Goal: Task Accomplishment & Management: Complete application form

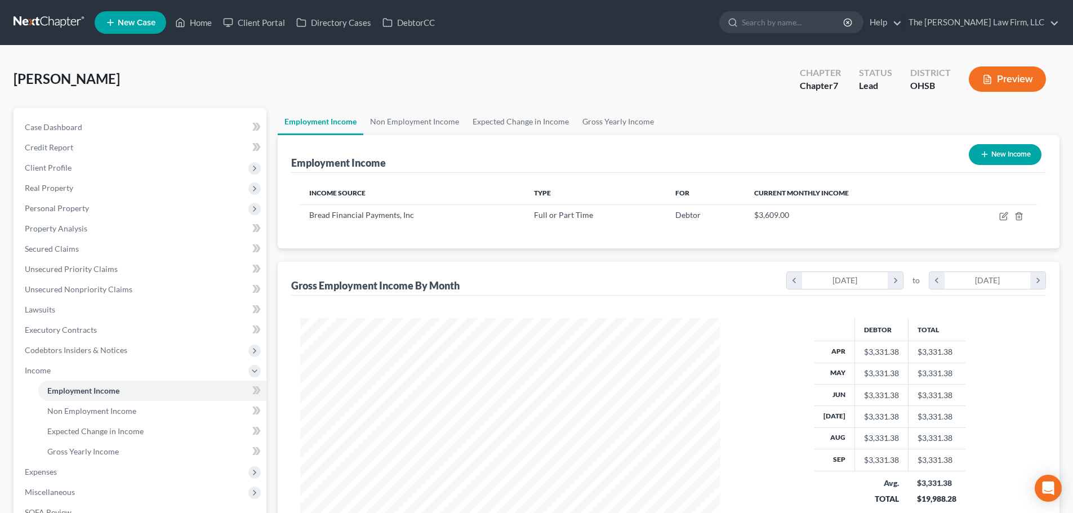
scroll to position [94, 0]
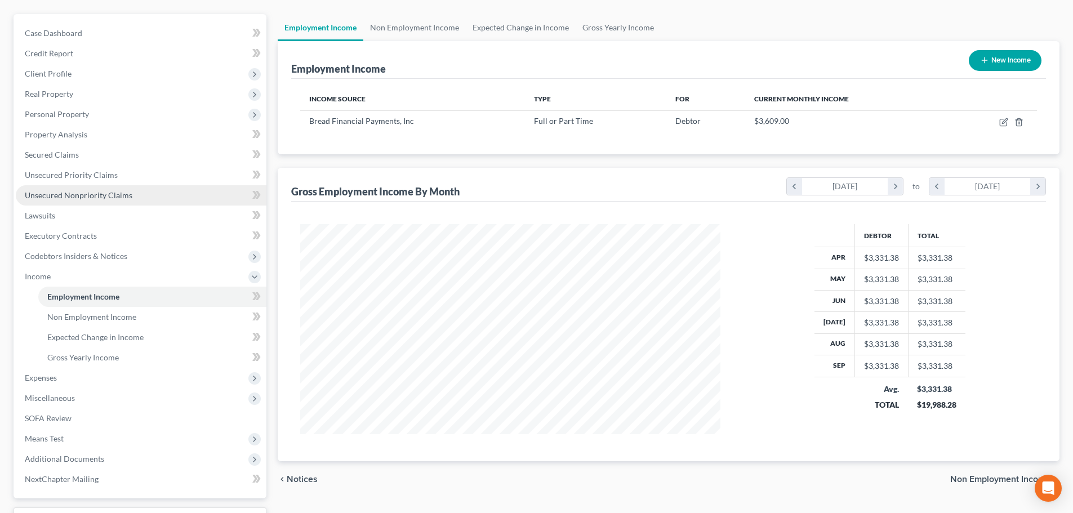
click at [99, 199] on span "Unsecured Nonpriority Claims" at bounding box center [79, 195] width 108 height 10
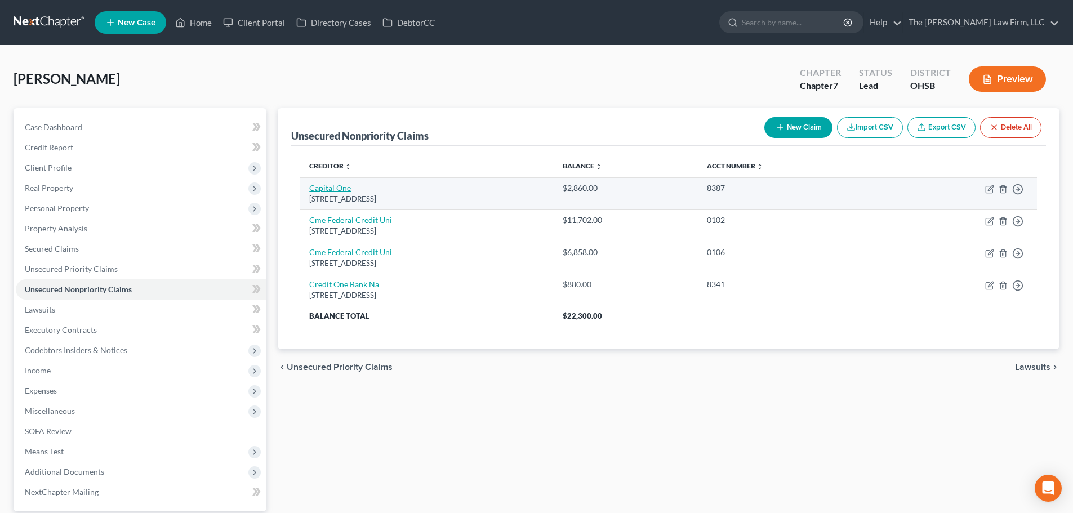
click at [326, 190] on link "Capital One" at bounding box center [330, 188] width 42 height 10
select select "46"
select select "2"
select select "0"
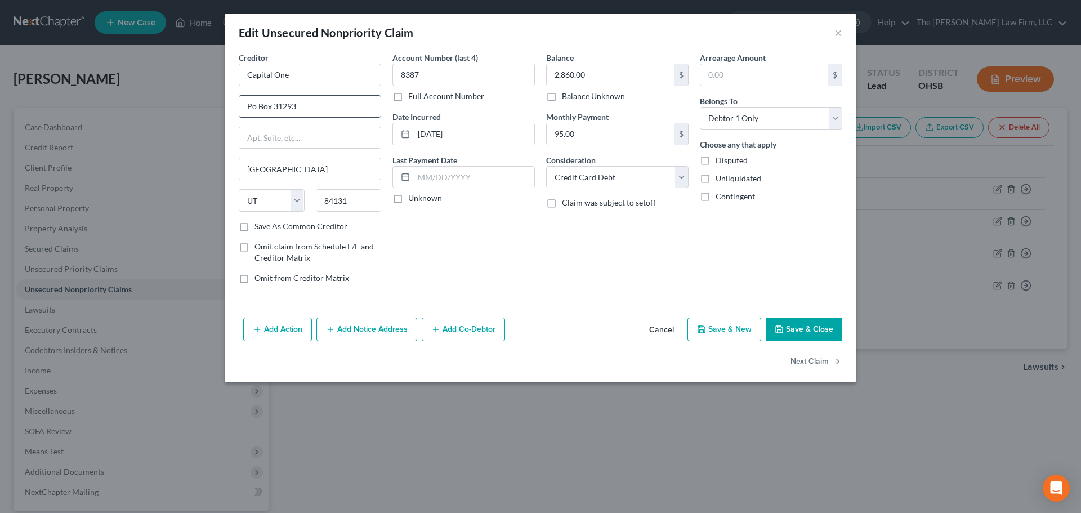
click at [255, 107] on input "Po Box 31293" at bounding box center [309, 106] width 141 height 21
type input "PO Box 31293"
click at [421, 244] on div "Account Number (last 4) 8387 Full Account Number Date Incurred [DATE] Last Paym…" at bounding box center [464, 172] width 154 height 241
click at [426, 193] on label "Unknown" at bounding box center [425, 198] width 34 height 11
click at [420, 193] on input "Unknown" at bounding box center [416, 196] width 7 height 7
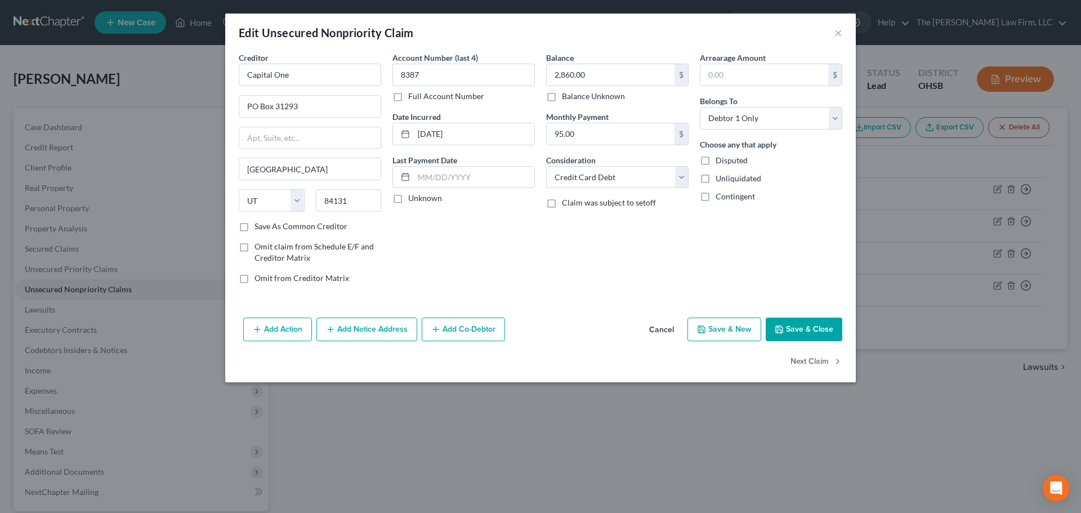
checkbox input "true"
click at [812, 359] on button "Next Claim" at bounding box center [817, 362] width 52 height 24
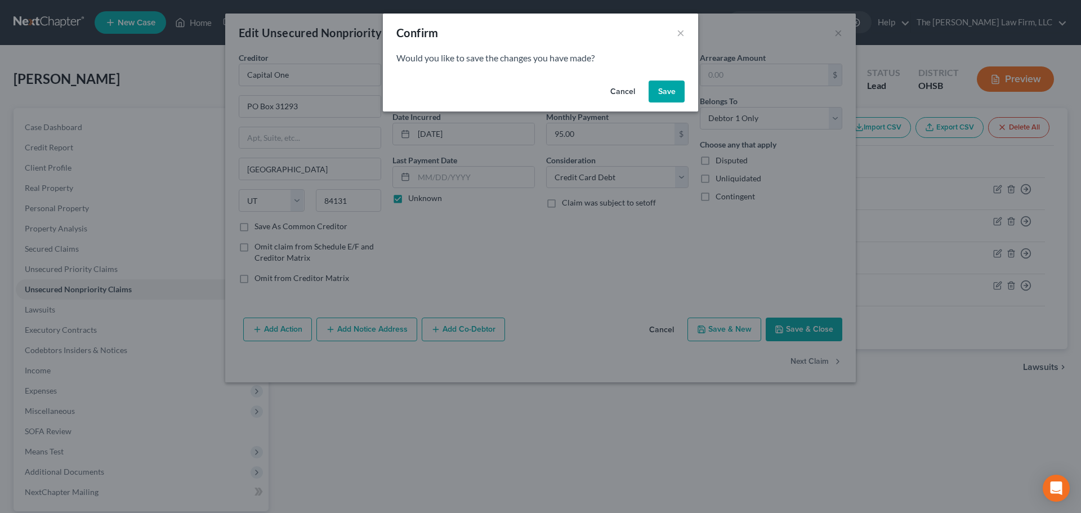
click at [667, 92] on button "Save" at bounding box center [667, 92] width 36 height 23
select select "36"
select select "2"
select select "0"
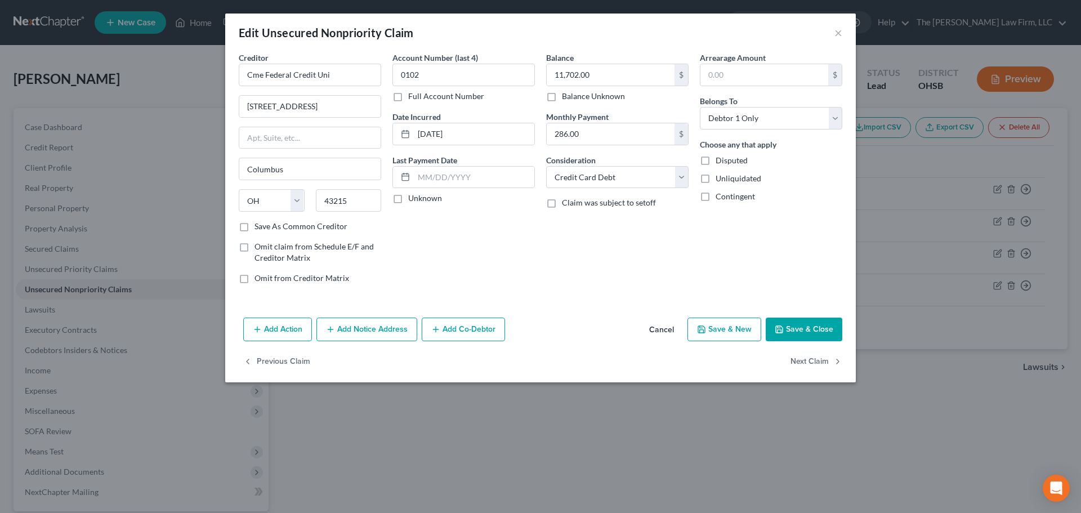
type input "0"
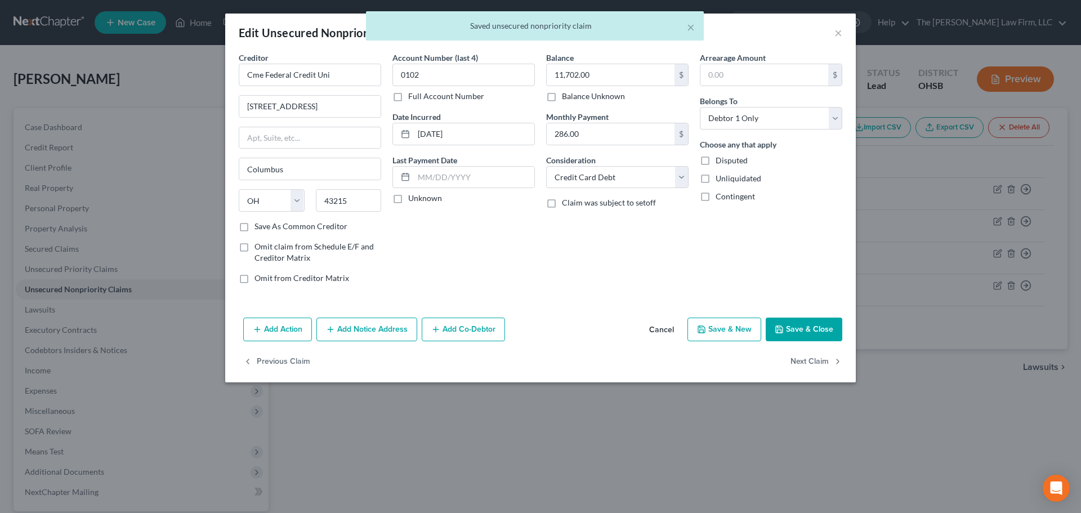
click at [418, 197] on label "Unknown" at bounding box center [425, 198] width 34 height 11
click at [418, 197] on input "Unknown" at bounding box center [416, 196] width 7 height 7
checkbox input "true"
click at [808, 366] on button "Next Claim" at bounding box center [817, 362] width 52 height 24
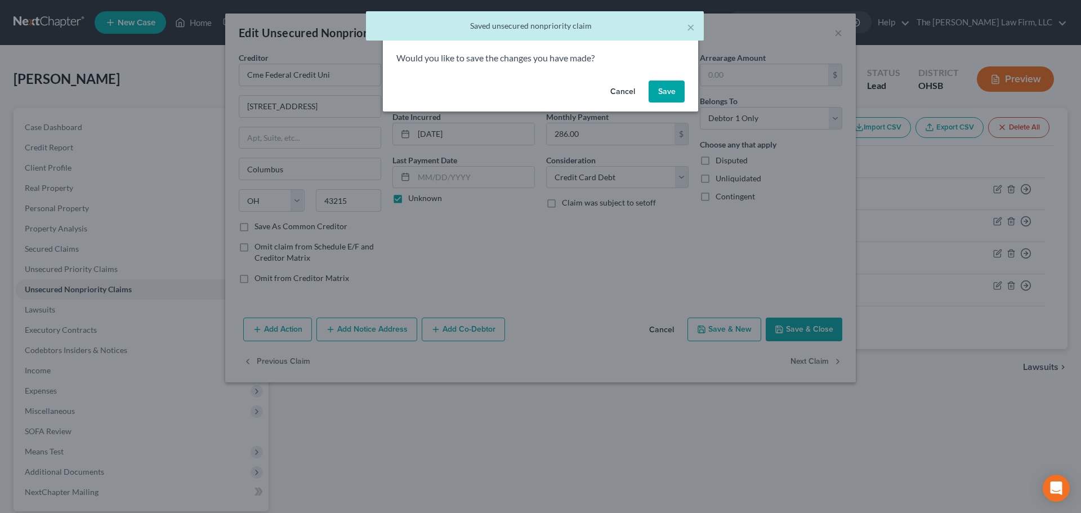
click at [679, 97] on button "Save" at bounding box center [667, 92] width 36 height 23
select select "36"
select select "0"
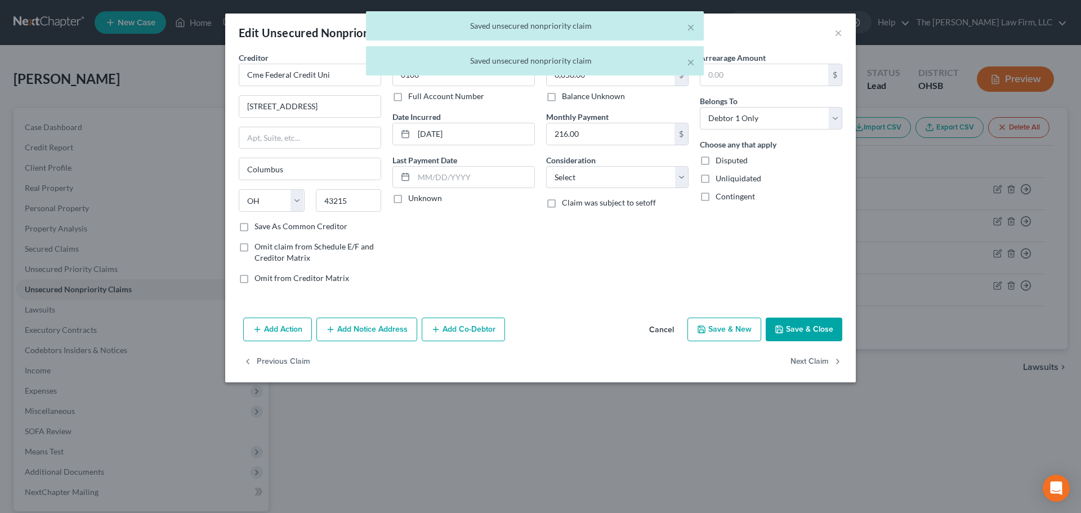
click at [417, 197] on label "Unknown" at bounding box center [425, 198] width 34 height 11
click at [417, 197] on input "Unknown" at bounding box center [416, 196] width 7 height 7
checkbox input "true"
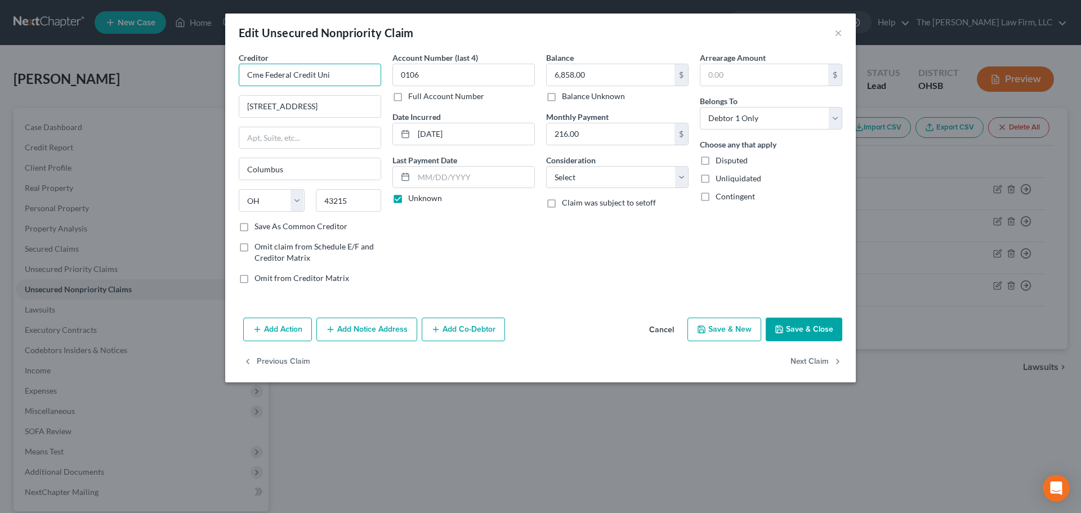
click at [331, 78] on input "Cme Federal Credit Uni" at bounding box center [310, 75] width 142 height 23
click at [258, 74] on input "Cme Federal Credit Union" at bounding box center [310, 75] width 142 height 23
drag, startPoint x: 252, startPoint y: 75, endPoint x: 261, endPoint y: 78, distance: 10.0
click at [261, 78] on input "Cme Federal Credit Union" at bounding box center [310, 75] width 142 height 23
type input "CME Federal Credit Union"
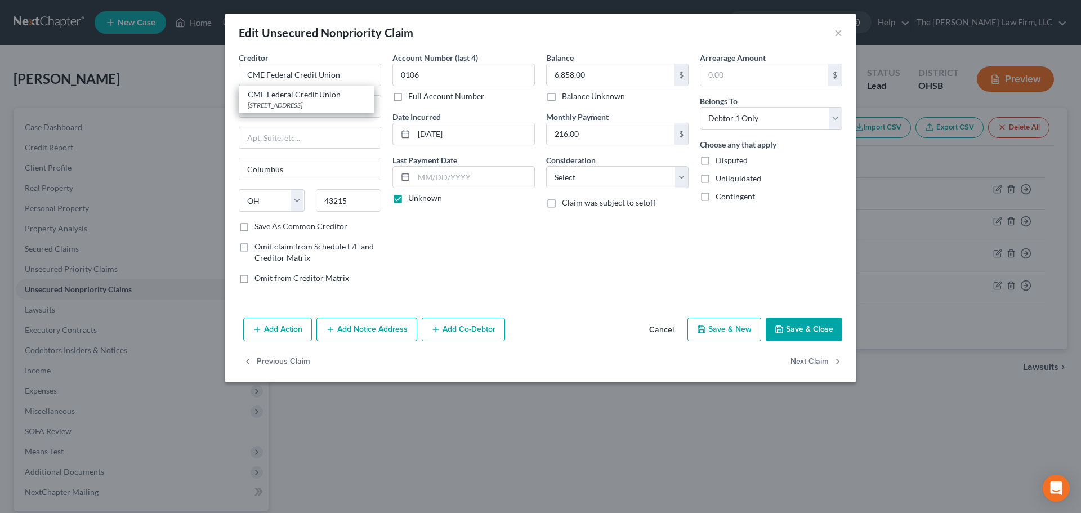
click at [451, 278] on div "Account Number (last 4) 0106 Full Account Number Date Incurred [DATE] Last Paym…" at bounding box center [464, 172] width 154 height 241
click at [318, 107] on input "[STREET_ADDRESS]" at bounding box center [309, 106] width 141 height 21
click at [545, 251] on div "Balance 6,858.00 $ Balance Unknown Balance Undetermined 6,858.00 $ Balance Unkn…" at bounding box center [618, 172] width 154 height 241
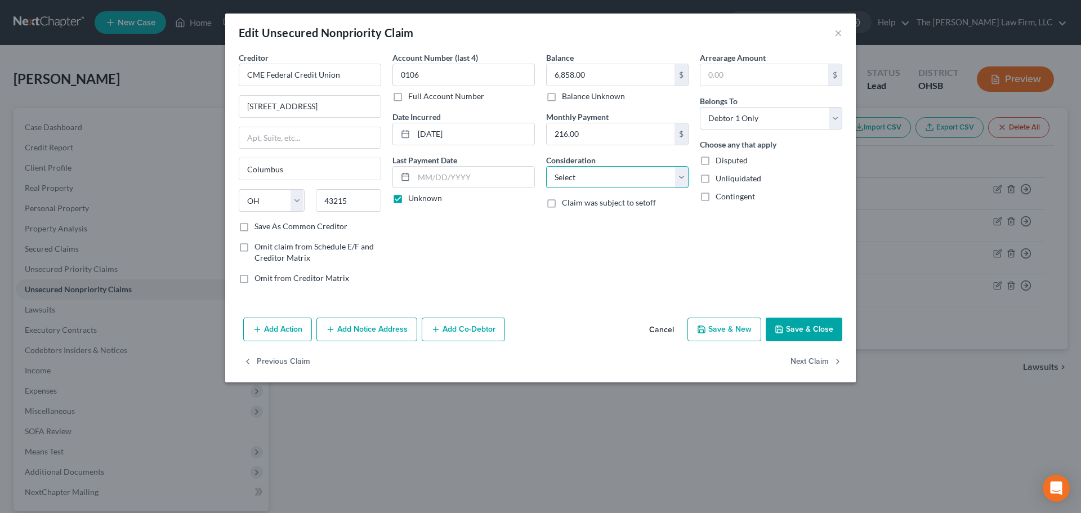
click at [594, 169] on select "Select Cable / Satellite Services Collection Agency Credit Card Debt Debt Couns…" at bounding box center [617, 177] width 142 height 23
select select "2"
click at [546, 166] on select "Select Cable / Satellite Services Collection Agency Credit Card Debt Debt Couns…" at bounding box center [617, 177] width 142 height 23
click at [815, 358] on button "Next Claim" at bounding box center [817, 362] width 52 height 24
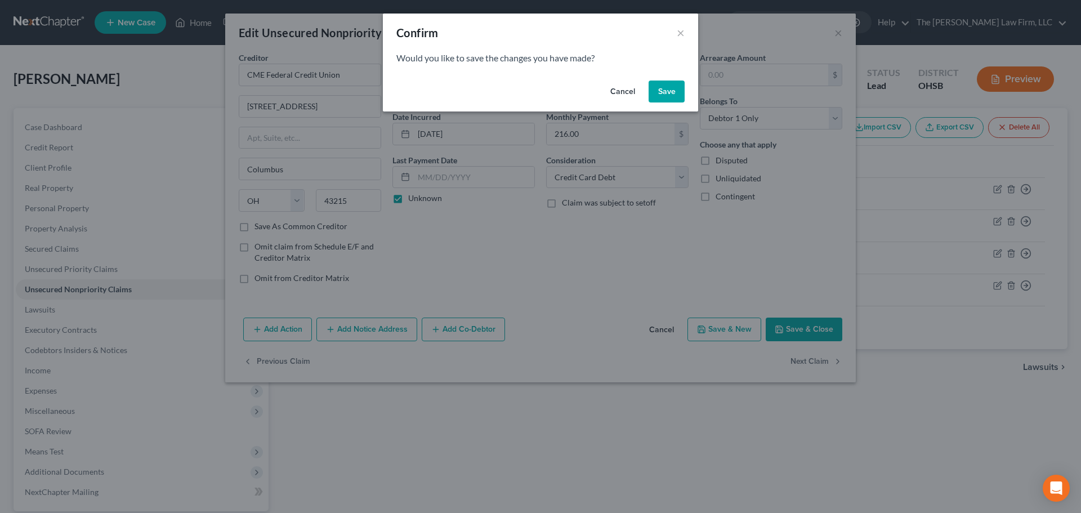
click at [679, 91] on button "Save" at bounding box center [667, 92] width 36 height 23
type input "0"
select select "31"
select select "2"
select select "0"
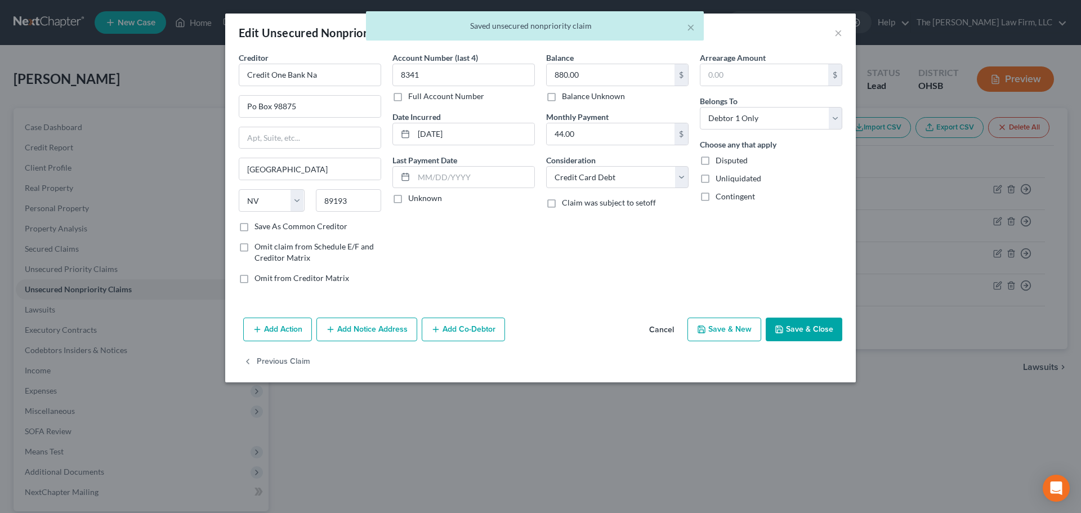
click at [424, 199] on label "Unknown" at bounding box center [425, 198] width 34 height 11
click at [420, 199] on input "Unknown" at bounding box center [416, 196] width 7 height 7
checkbox input "true"
click at [257, 107] on input "Po Box 98875" at bounding box center [309, 106] width 141 height 21
type input "PO Box 98875"
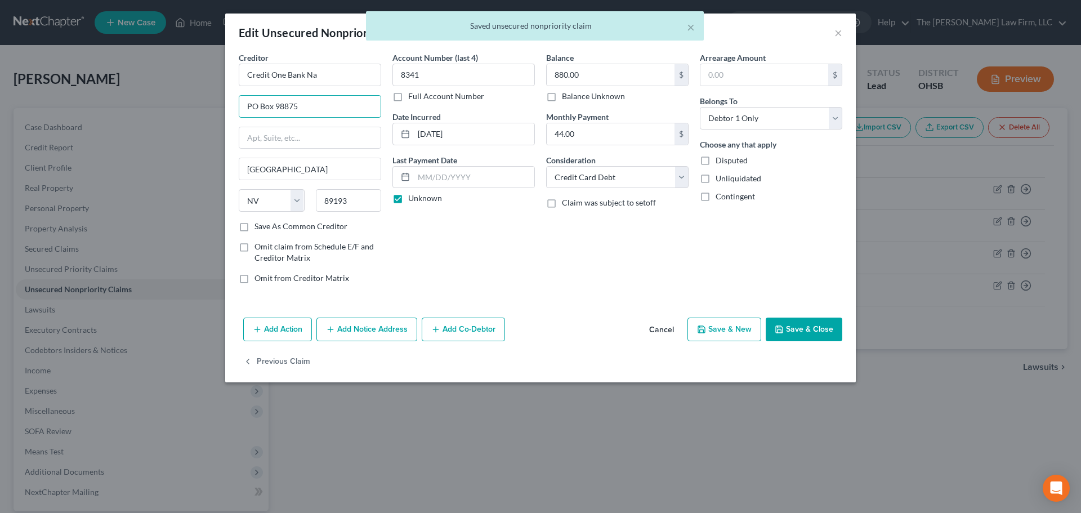
click at [803, 340] on button "Save & Close" at bounding box center [804, 330] width 77 height 24
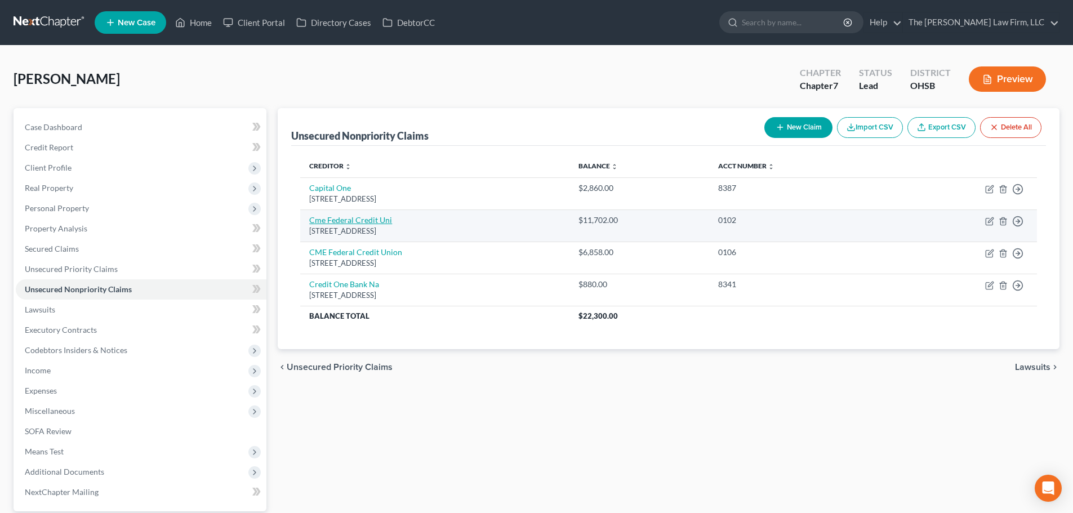
click at [350, 220] on link "Cme Federal Credit Uni" at bounding box center [350, 220] width 83 height 10
select select "36"
select select "2"
select select "0"
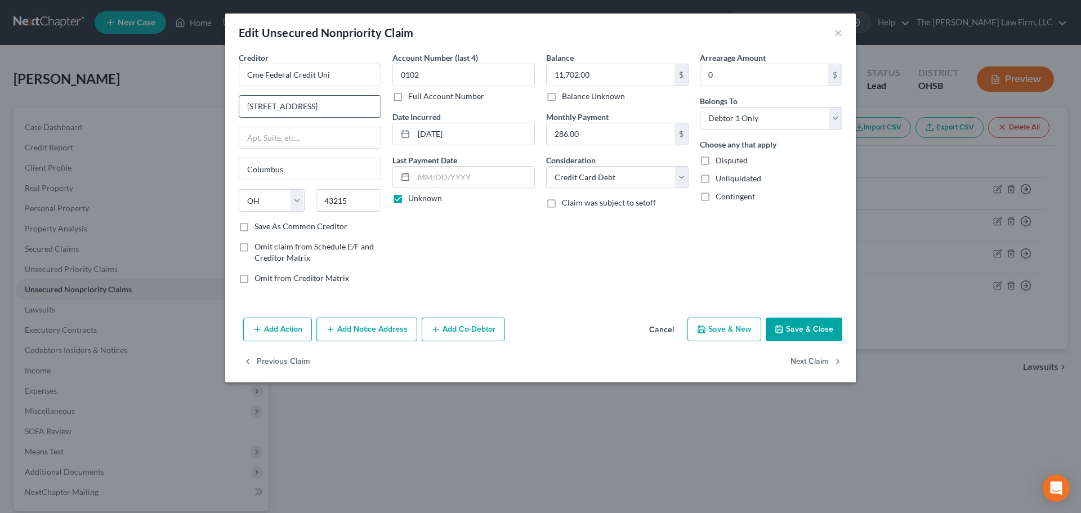
click at [340, 109] on input "[STREET_ADDRESS]" at bounding box center [309, 106] width 141 height 21
paste input "[STREET_ADDRESS]"
click at [360, 106] on input "[STREET_ADDRESS]" at bounding box center [309, 106] width 141 height 21
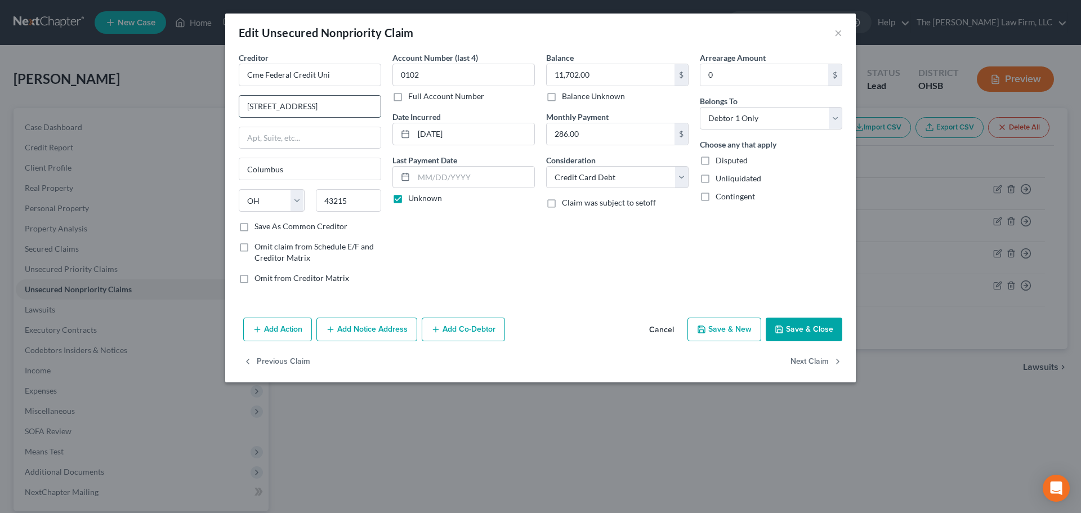
click at [360, 106] on input "[STREET_ADDRESS]" at bounding box center [309, 106] width 141 height 21
click at [373, 101] on input "[STREET_ADDRESS]" at bounding box center [309, 106] width 141 height 21
drag, startPoint x: 375, startPoint y: 105, endPoint x: 288, endPoint y: 108, distance: 87.4
click at [288, 108] on input "[STREET_ADDRESS]" at bounding box center [309, 106] width 141 height 21
type input "[STREET_ADDRESS]"
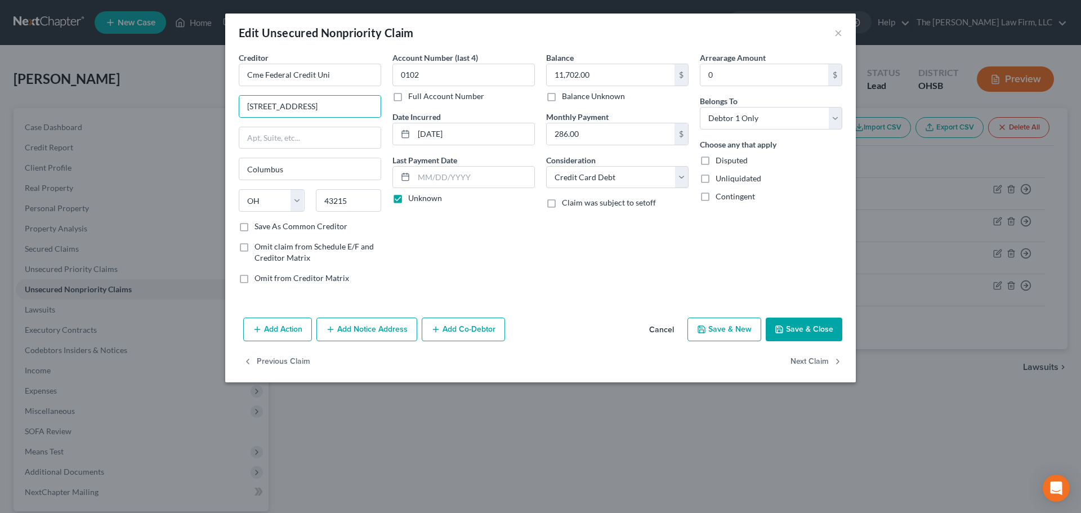
click at [295, 225] on label "Save As Common Creditor" at bounding box center [301, 226] width 93 height 11
click at [266, 225] on input "Save As Common Creditor" at bounding box center [262, 224] width 7 height 7
click at [803, 325] on button "Save & Close" at bounding box center [804, 330] width 77 height 24
checkbox input "false"
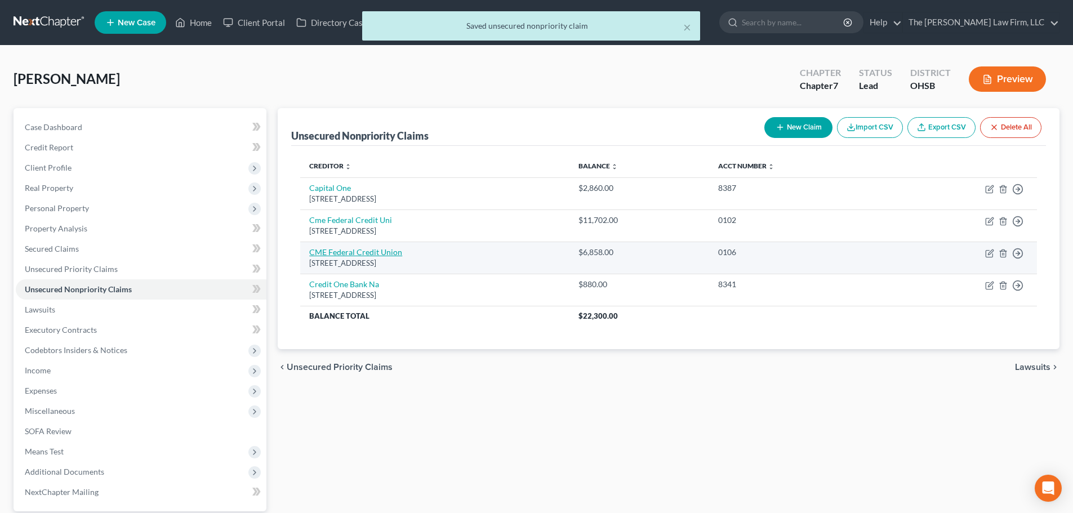
click at [338, 248] on link "CME Federal Credit Union" at bounding box center [355, 252] width 93 height 10
select select "36"
select select "2"
select select "0"
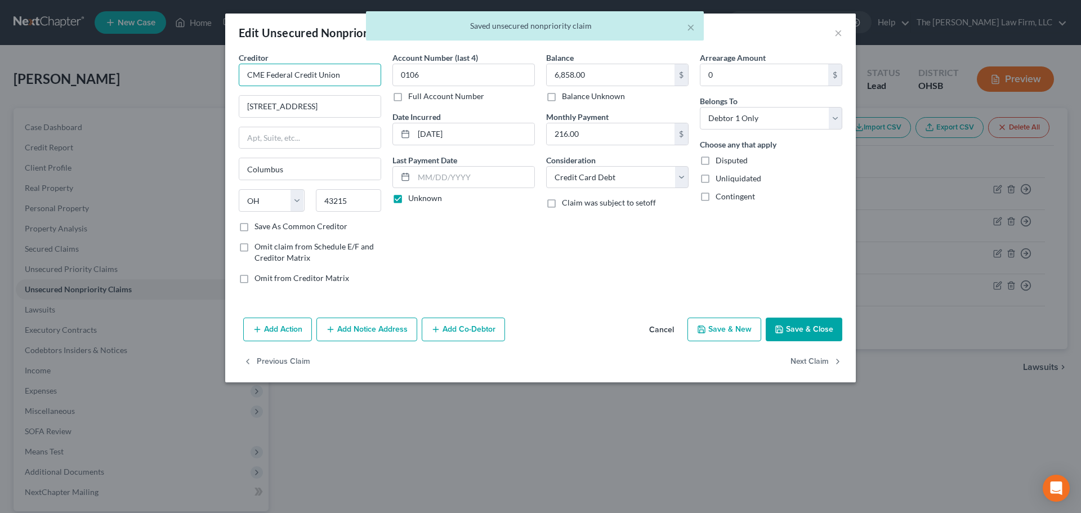
click at [346, 76] on input "CME Federal Credit Union" at bounding box center [310, 75] width 142 height 23
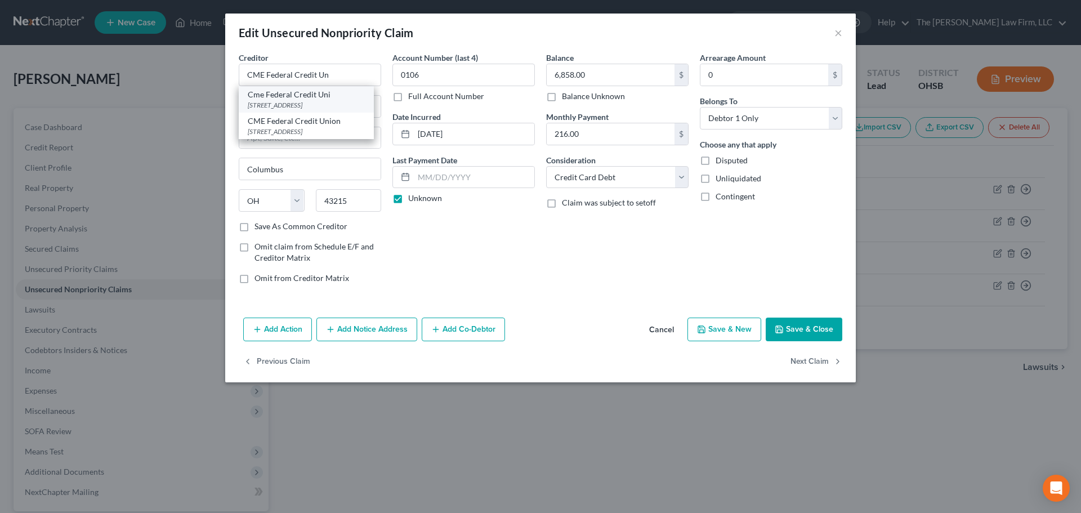
click at [293, 99] on div "Cme Federal Credit Uni" at bounding box center [306, 94] width 117 height 11
type input "Cme Federal Credit Uni"
type input "[STREET_ADDRESS]"
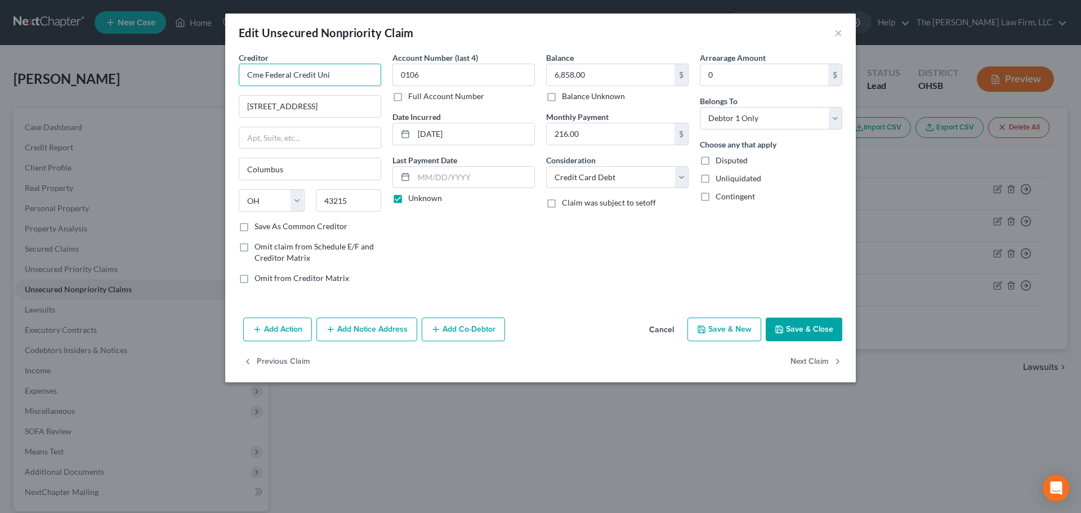
click at [348, 75] on input "Cme Federal Credit Uni" at bounding box center [310, 75] width 142 height 23
type input "Cme Federal Credit Union"
click at [442, 272] on div "Account Number (last 4) 0106 Full Account Number Date Incurred [DATE] Last Paym…" at bounding box center [464, 172] width 154 height 241
click at [299, 222] on label "Save As Common Creditor" at bounding box center [301, 226] width 93 height 11
click at [266, 222] on input "Save As Common Creditor" at bounding box center [262, 224] width 7 height 7
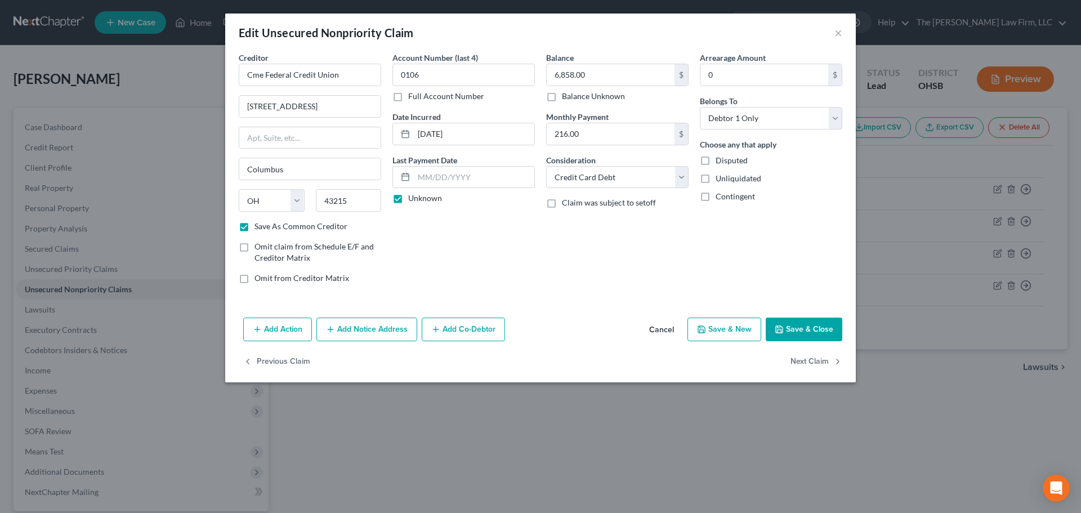
click at [790, 323] on button "Save & Close" at bounding box center [804, 330] width 77 height 24
checkbox input "false"
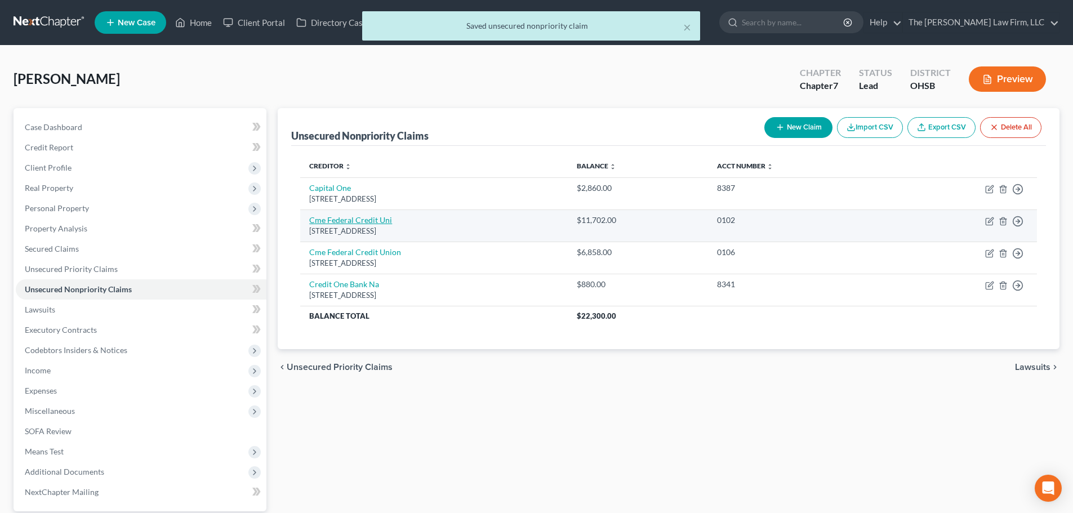
click at [353, 224] on link "Cme Federal Credit Uni" at bounding box center [350, 220] width 83 height 10
select select "36"
select select "2"
select select "0"
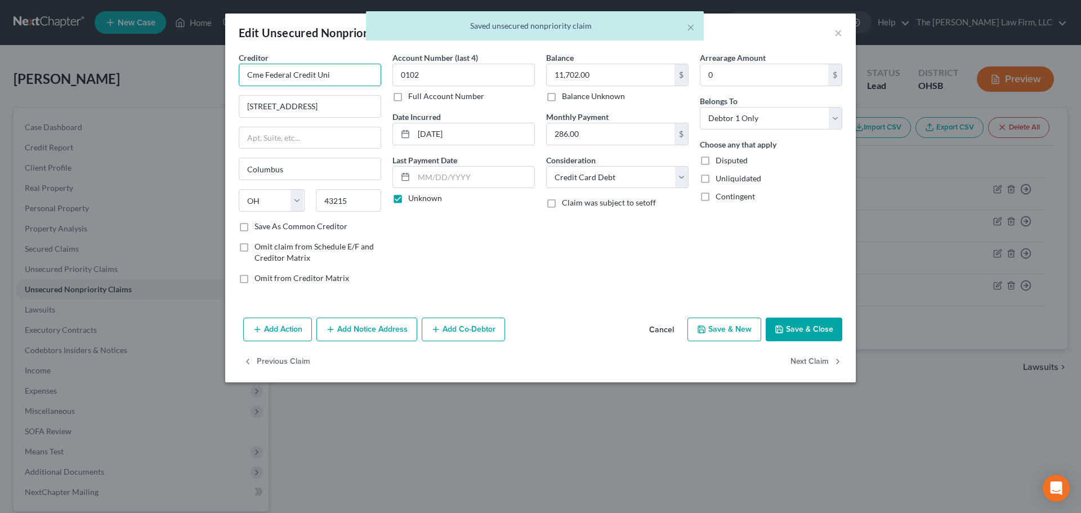
click at [341, 78] on input "Cme Federal Credit Uni" at bounding box center [310, 75] width 142 height 23
type input "Cme Federal Credit Union"
click at [794, 332] on button "Save & Close" at bounding box center [804, 330] width 77 height 24
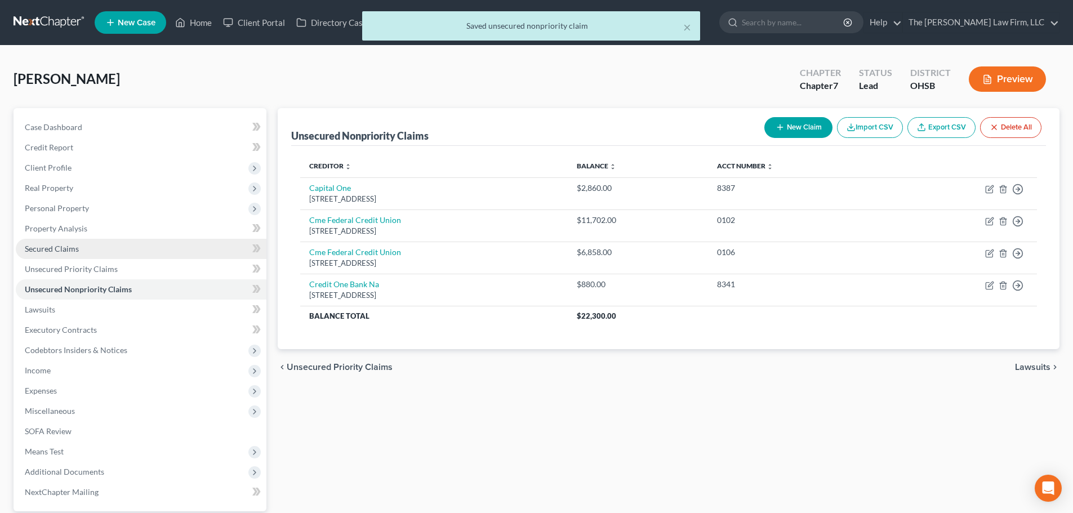
click at [75, 251] on span "Secured Claims" at bounding box center [52, 249] width 54 height 10
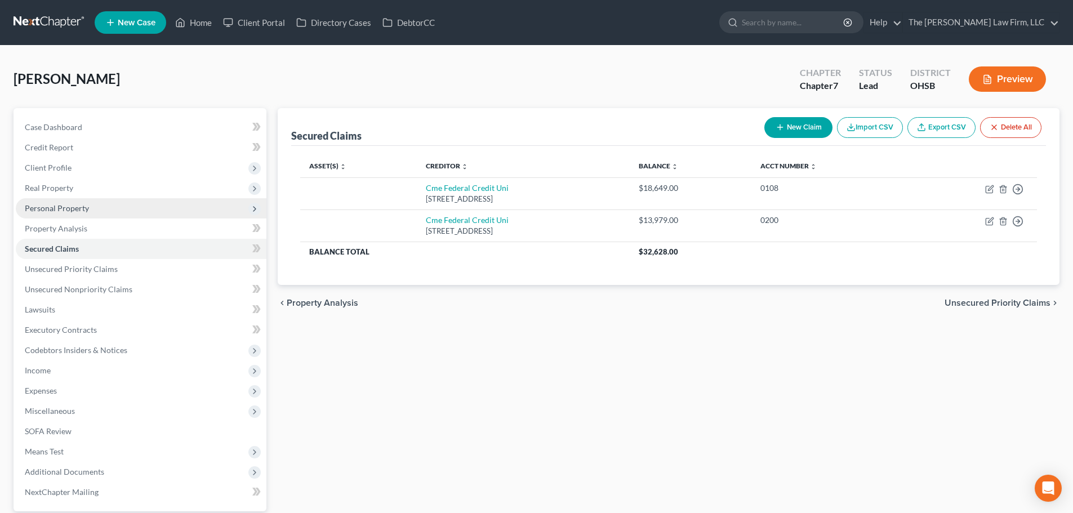
click at [69, 213] on span "Personal Property" at bounding box center [141, 208] width 251 height 20
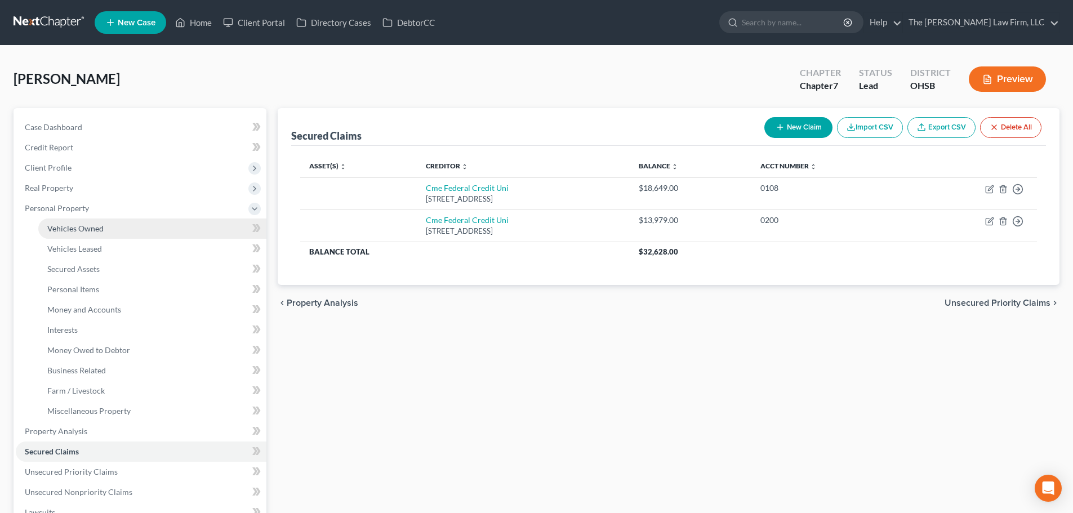
click at [70, 229] on span "Vehicles Owned" at bounding box center [75, 229] width 56 height 10
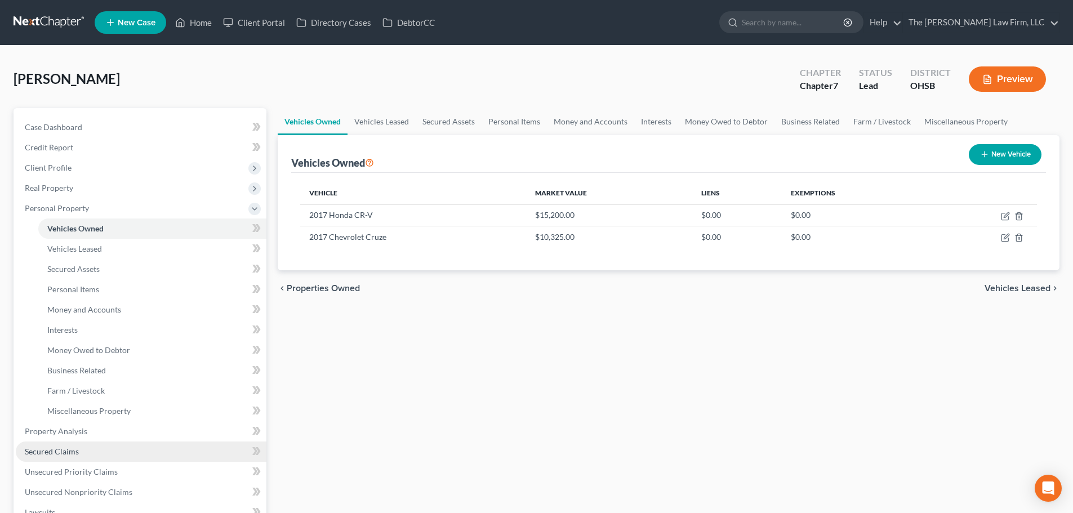
click at [59, 447] on span "Secured Claims" at bounding box center [52, 452] width 54 height 10
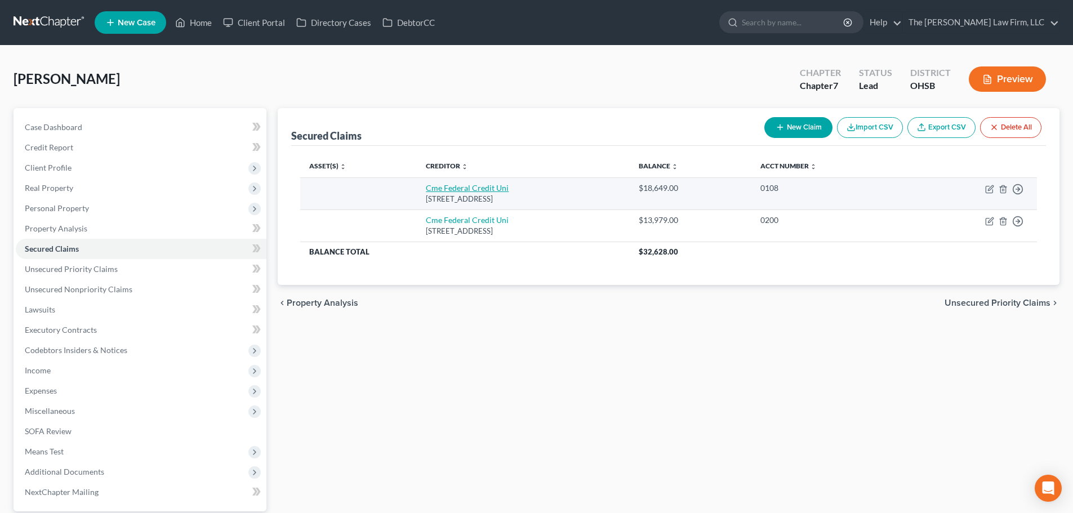
click at [473, 188] on link "Cme Federal Credit Uni" at bounding box center [467, 188] width 83 height 10
select select "36"
select select "0"
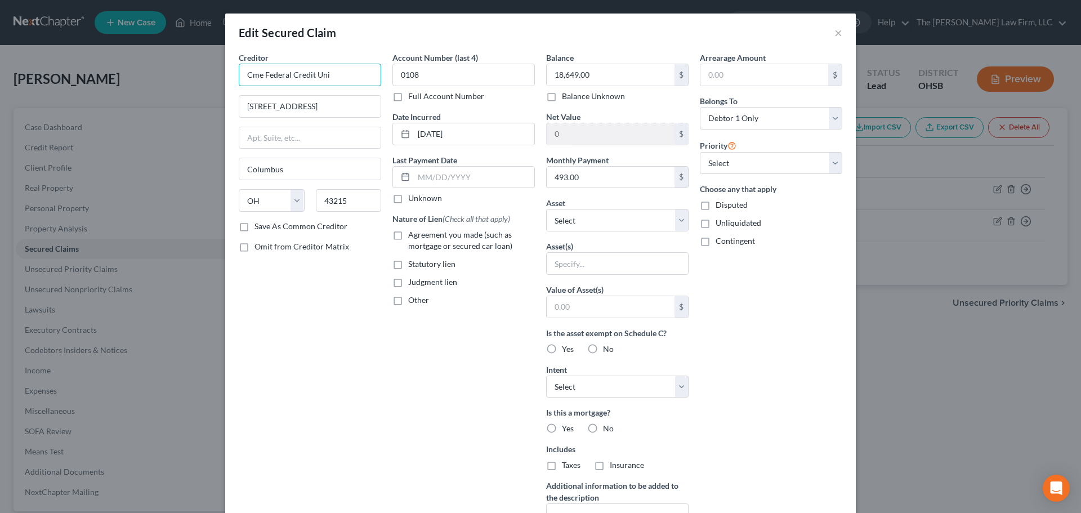
click at [346, 69] on input "Cme Federal Credit Uni" at bounding box center [310, 75] width 142 height 23
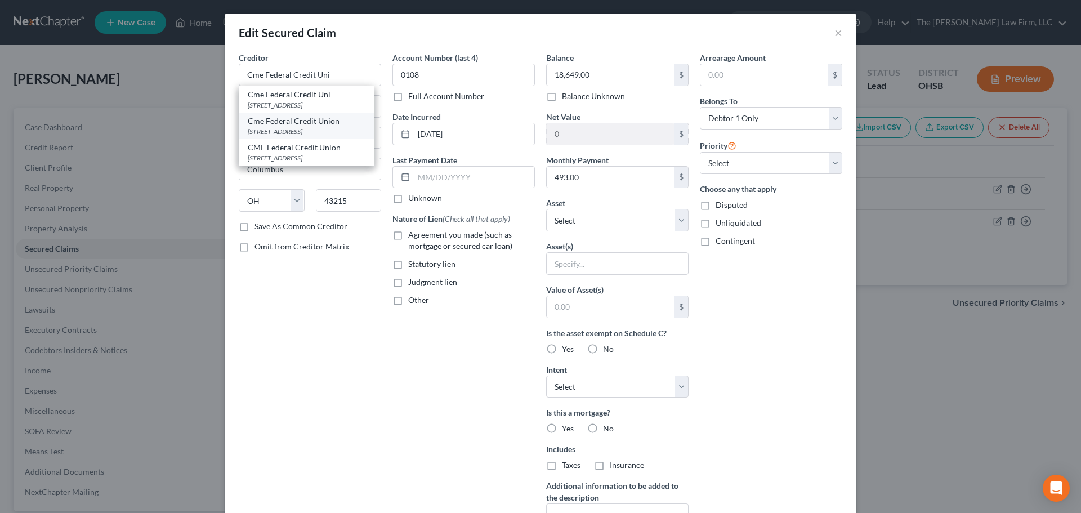
click at [319, 127] on div "[STREET_ADDRESS]" at bounding box center [306, 132] width 117 height 10
type input "Cme Federal Credit Union"
type input "[STREET_ADDRESS]"
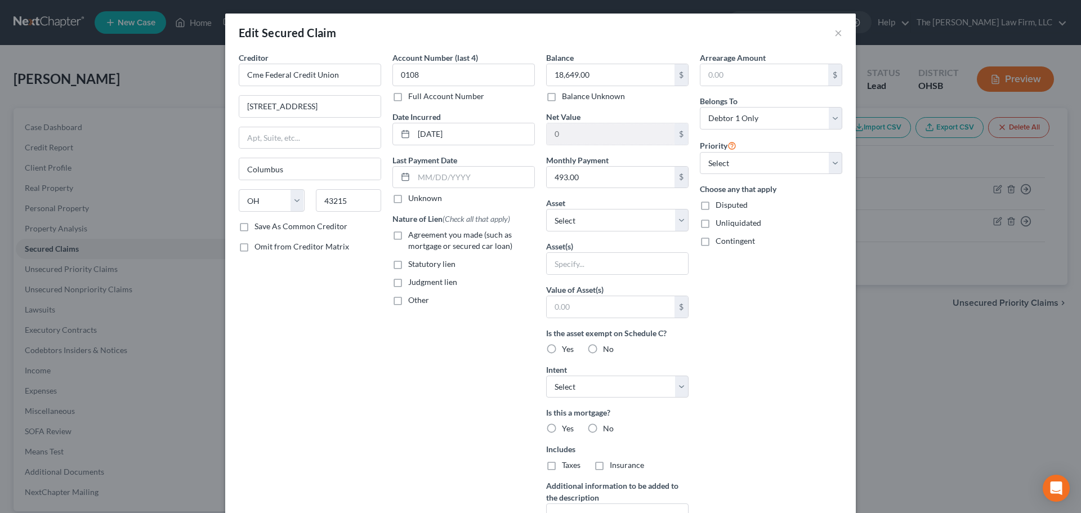
click at [432, 238] on span "Agreement you made (such as mortgage or secured car loan)" at bounding box center [460, 240] width 104 height 21
click at [420, 237] on input "Agreement you made (such as mortgage or secured car loan)" at bounding box center [416, 232] width 7 height 7
checkbox input "true"
click at [623, 221] on select "Select Other Multiple Assets Jewelry - Silver bracelet and birthstone ring - $1…" at bounding box center [617, 220] width 142 height 23
select select "5"
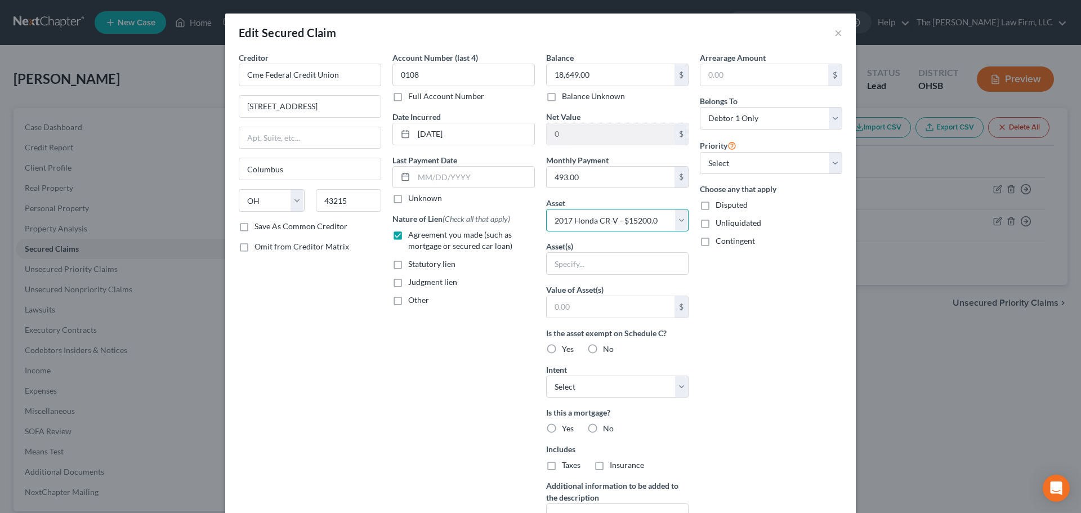
click at [546, 209] on select "Select Other Multiple Assets Jewelry - Silver bracelet and birthstone ring - $1…" at bounding box center [617, 220] width 142 height 23
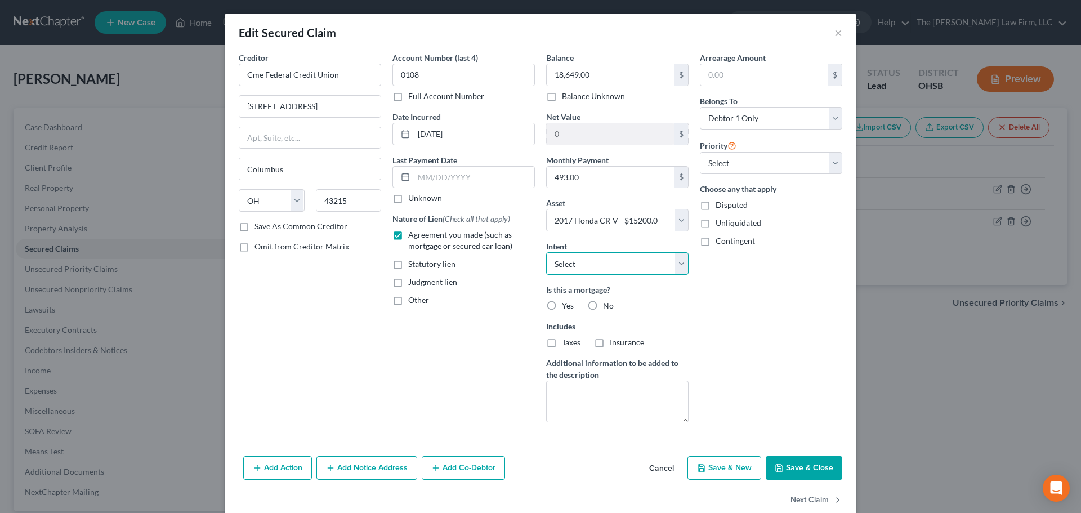
click at [612, 257] on select "Select Surrender Redeem Reaffirm Avoid Other" at bounding box center [617, 263] width 142 height 23
select select "2"
click at [546, 252] on select "Select Surrender Redeem Reaffirm Avoid Other" at bounding box center [617, 263] width 142 height 23
click at [752, 331] on div "Arrearage Amount $ Belongs To * Select Debtor 1 Only Debtor 2 Only Debtor 1 And…" at bounding box center [771, 242] width 154 height 380
click at [603, 308] on label "No" at bounding box center [608, 305] width 11 height 11
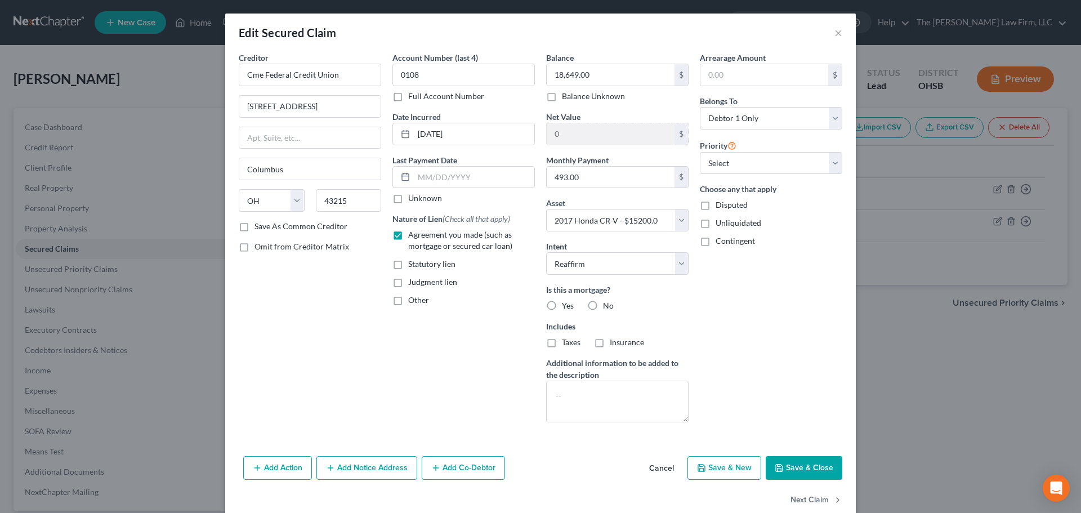
click at [608, 308] on input "No" at bounding box center [611, 303] width 7 height 7
radio input "true"
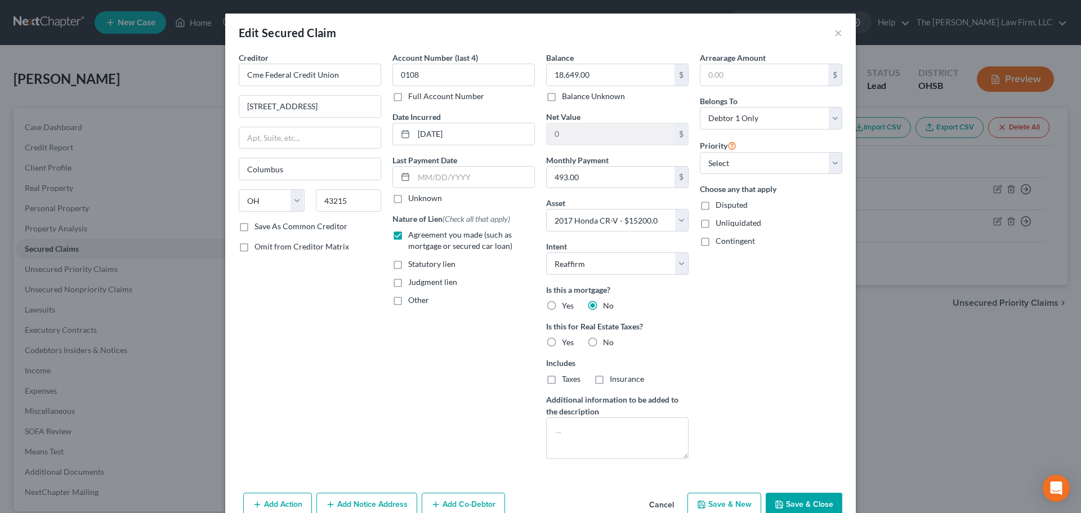
click at [603, 345] on label "No" at bounding box center [608, 342] width 11 height 11
click at [608, 344] on input "No" at bounding box center [611, 340] width 7 height 7
radio input "true"
click at [752, 171] on select "Select 1st 2nd 3rd 4th 5th 6th 7th 8th 9th 10th 11th 12th 13th 14th 15th 16th 1…" at bounding box center [771, 163] width 142 height 23
click at [700, 152] on select "Select 1st 2nd 3rd 4th 5th 6th 7th 8th 9th 10th 11th 12th 13th 14th 15th 16th 1…" at bounding box center [771, 163] width 142 height 23
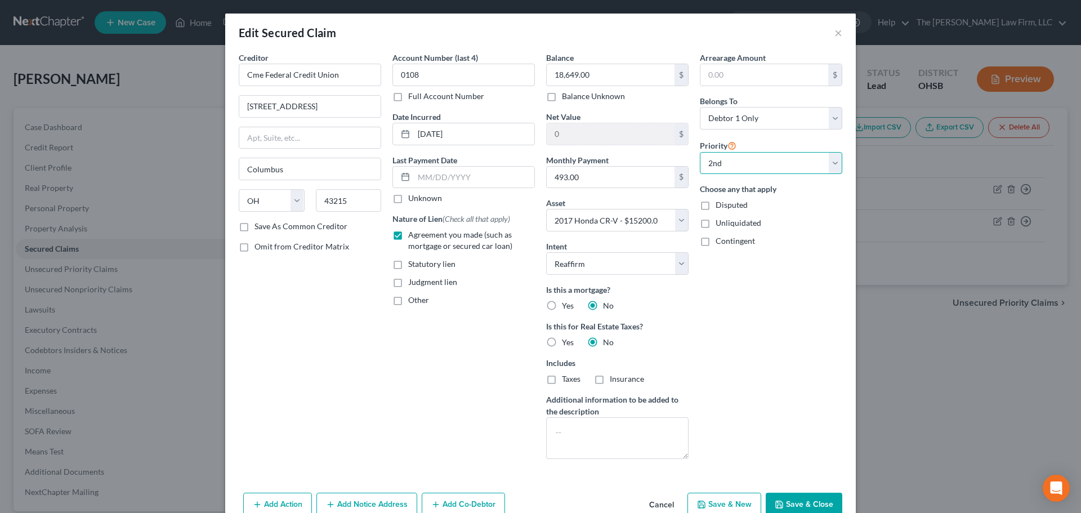
click at [752, 167] on select "Select 1st 2nd 3rd 4th 5th 6th 7th 8th 9th 10th 11th 12th 13th 14th 15th 16th 1…" at bounding box center [771, 163] width 142 height 23
select select "0"
click at [700, 152] on select "Select 1st 2nd 3rd 4th 5th 6th 7th 8th 9th 10th 11th 12th 13th 14th 15th 16th 1…" at bounding box center [771, 163] width 142 height 23
click at [757, 325] on div "Arrearage Amount $ Belongs To * Select Debtor 1 Only Debtor 2 Only Debtor 1 And…" at bounding box center [771, 260] width 154 height 416
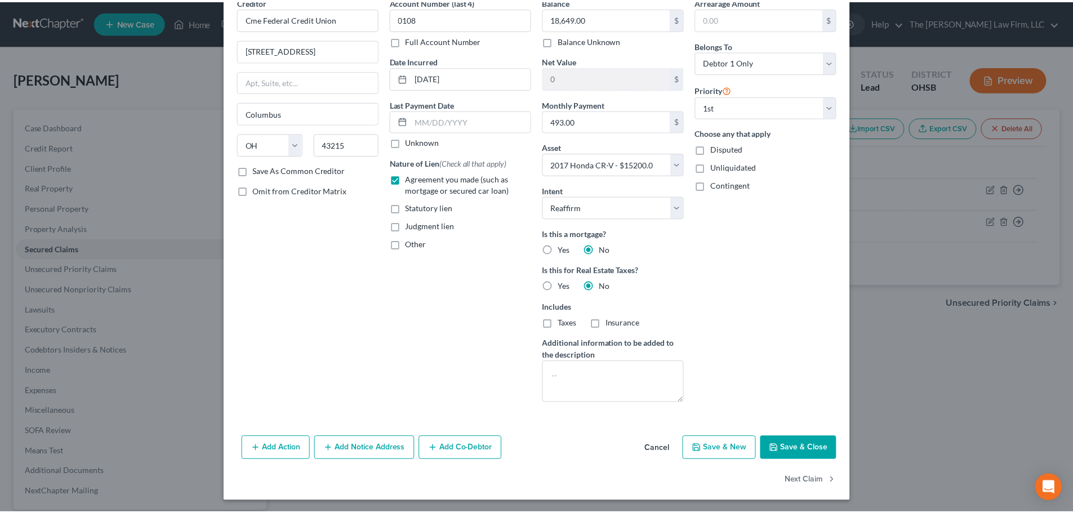
scroll to position [58, 0]
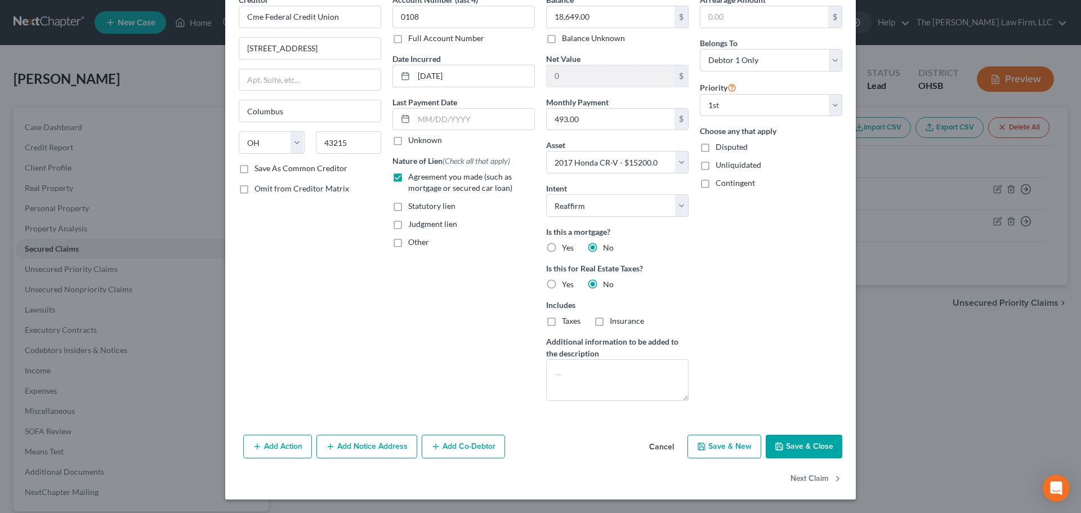
click at [813, 446] on button "Save & Close" at bounding box center [804, 447] width 77 height 24
select select
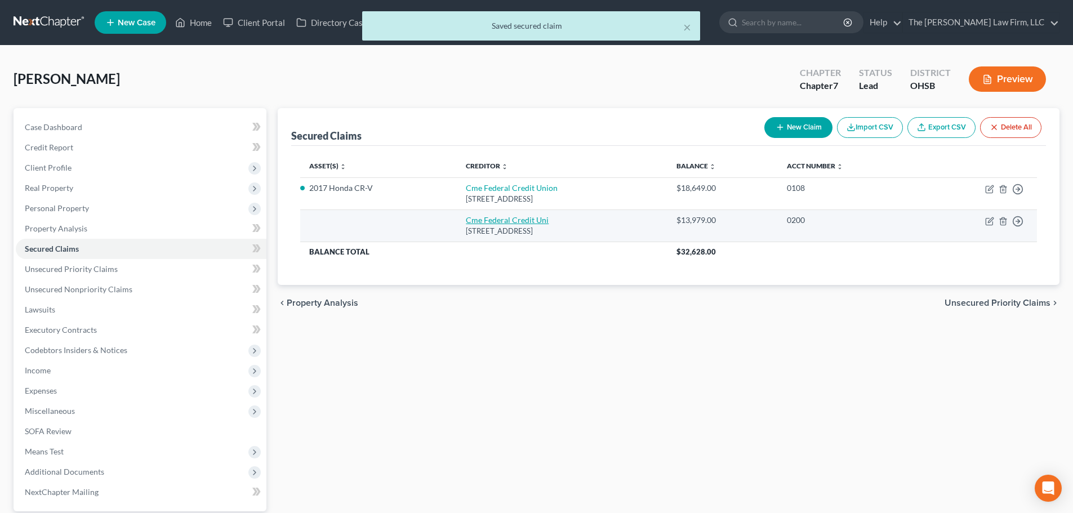
click at [470, 219] on link "Cme Federal Credit Uni" at bounding box center [507, 220] width 83 height 10
select select "36"
select select "0"
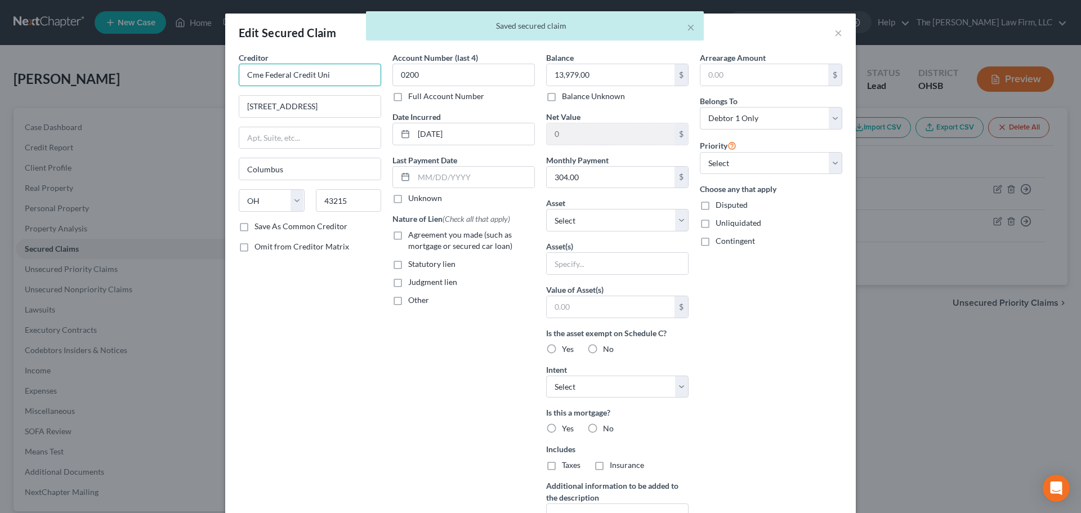
click at [329, 82] on input "Cme Federal Credit Uni" at bounding box center [310, 75] width 142 height 23
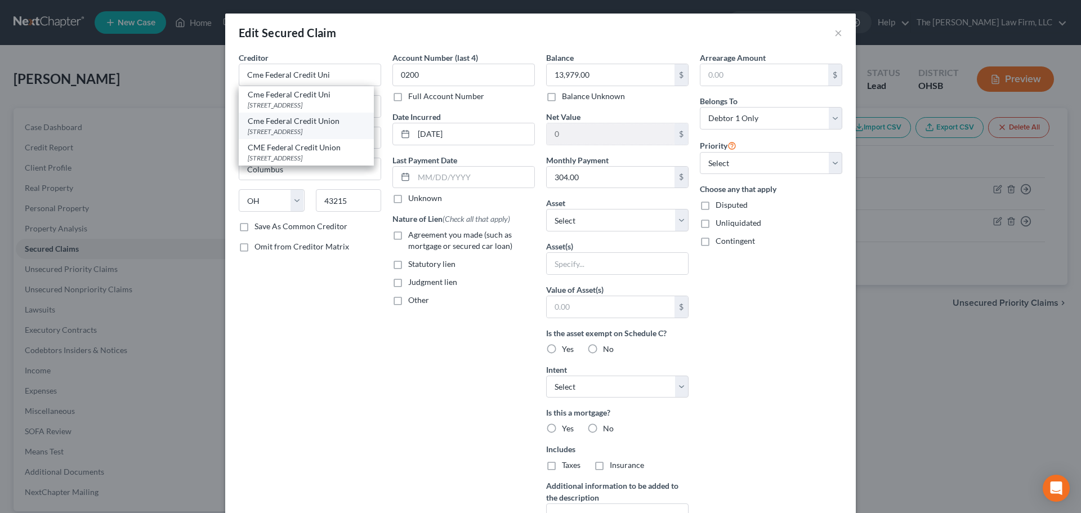
click at [292, 128] on div "[STREET_ADDRESS]" at bounding box center [306, 132] width 117 height 10
type input "Cme Federal Credit Union"
type input "[STREET_ADDRESS]"
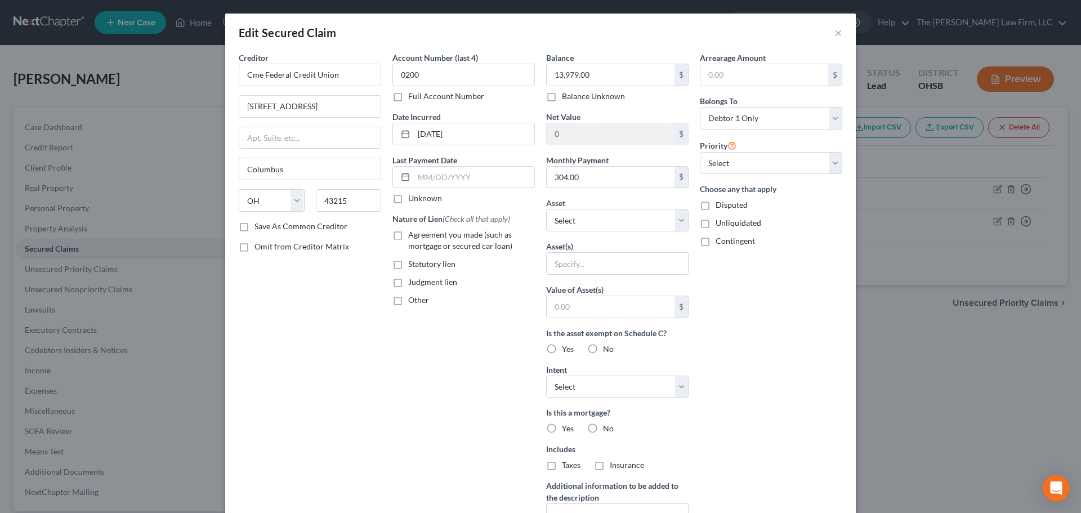
click at [433, 242] on span "Agreement you made (such as mortgage or secured car loan)" at bounding box center [460, 240] width 104 height 21
click at [420, 237] on input "Agreement you made (such as mortgage or secured car loan)" at bounding box center [416, 232] width 7 height 7
checkbox input "true"
click at [561, 225] on select "Select Other Multiple Assets Jewelry - Silver bracelet and birthstone ring - $1…" at bounding box center [617, 220] width 142 height 23
select select "6"
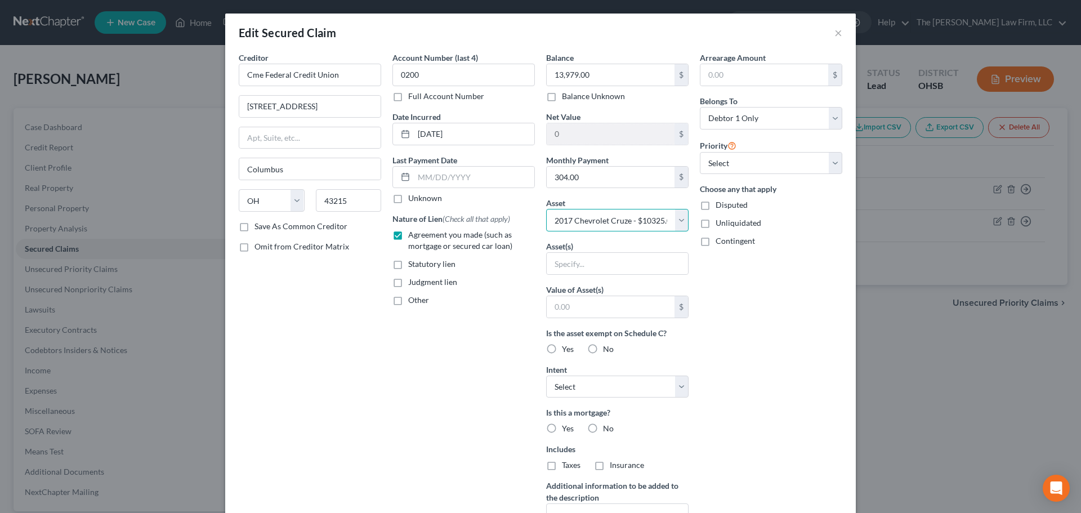
click at [546, 209] on select "Select Other Multiple Assets Jewelry - Silver bracelet and birthstone ring - $1…" at bounding box center [617, 220] width 142 height 23
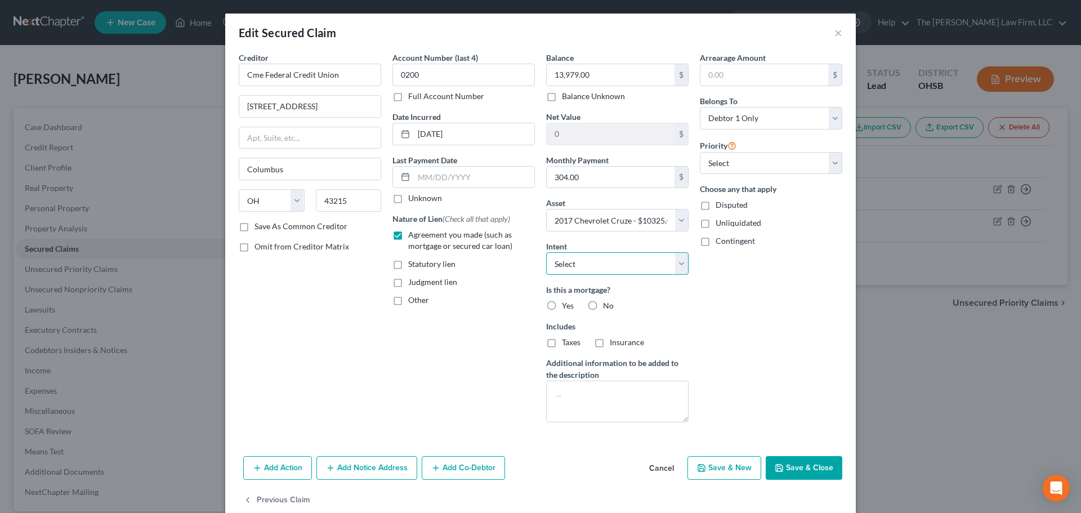
click at [605, 262] on select "Select Surrender Redeem Reaffirm Avoid Other" at bounding box center [617, 263] width 142 height 23
select select "2"
click at [546, 252] on select "Select Surrender Redeem Reaffirm Avoid Other" at bounding box center [617, 263] width 142 height 23
click at [603, 305] on label "No" at bounding box center [608, 305] width 11 height 11
click at [608, 305] on input "No" at bounding box center [611, 303] width 7 height 7
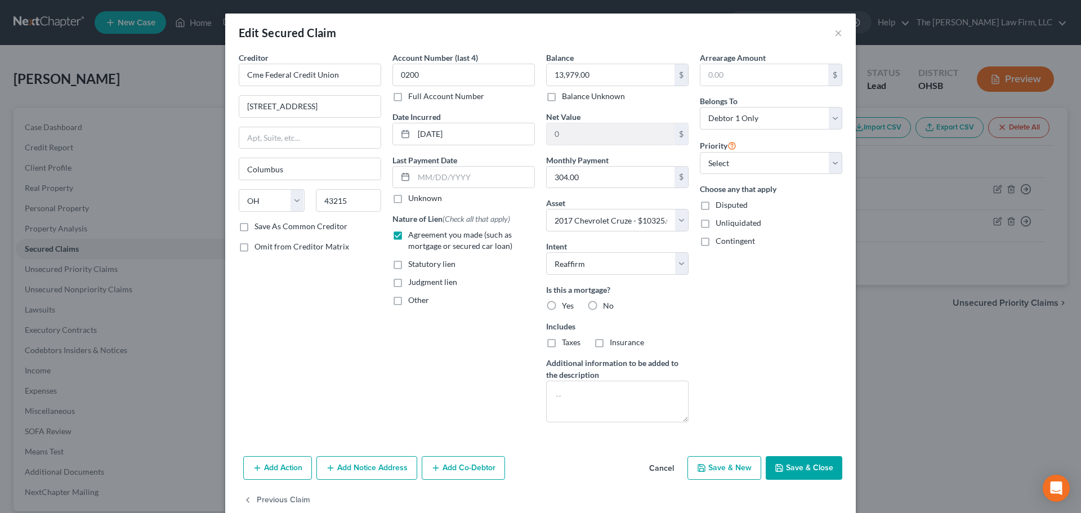
radio input "true"
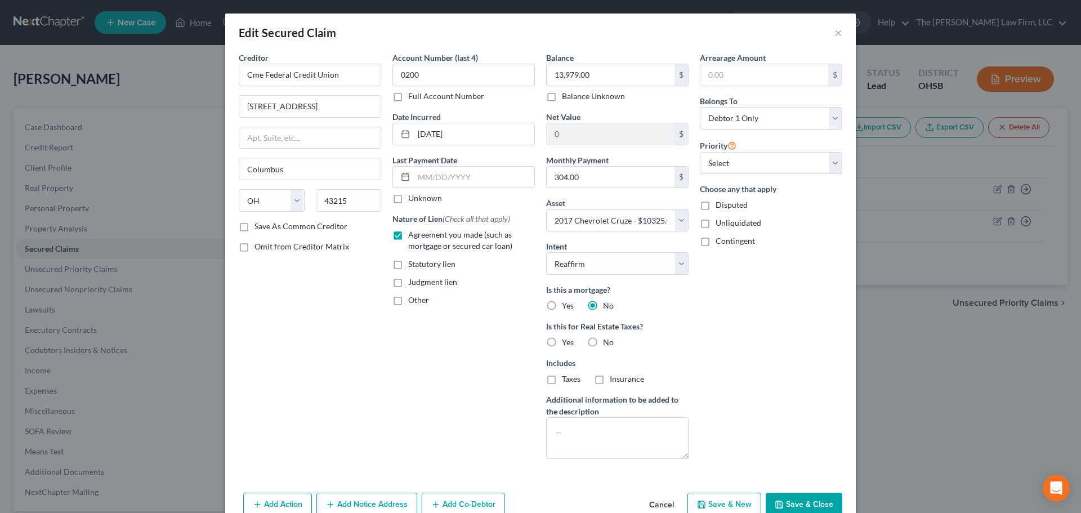
click at [603, 344] on label "No" at bounding box center [608, 342] width 11 height 11
click at [608, 344] on input "No" at bounding box center [611, 340] width 7 height 7
radio input "true"
click at [743, 177] on div "Arrearage Amount $ Belongs To * Select Debtor 1 Only Debtor 2 Only Debtor 1 And…" at bounding box center [771, 260] width 154 height 416
click at [744, 177] on div "Arrearage Amount $ Belongs To * Select Debtor 1 Only Debtor 2 Only Debtor 1 And…" at bounding box center [771, 260] width 154 height 416
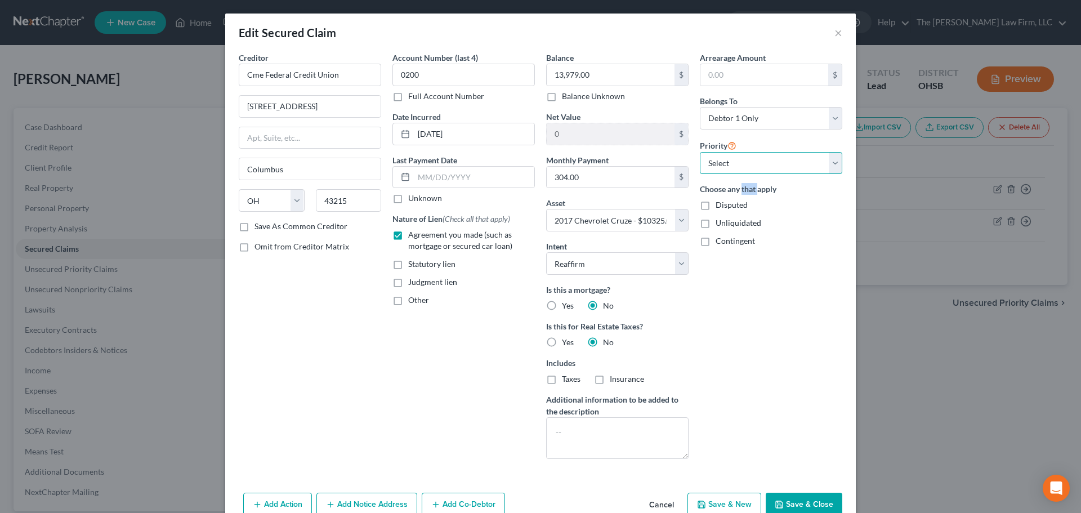
click at [745, 173] on select "Select 1st 2nd 3rd 4th 5th 6th 7th 8th 9th 10th 11th 12th 13th 14th 15th 16th 1…" at bounding box center [771, 163] width 142 height 23
select select "0"
click at [700, 152] on select "Select 1st 2nd 3rd 4th 5th 6th 7th 8th 9th 10th 11th 12th 13th 14th 15th 16th 1…" at bounding box center [771, 163] width 142 height 23
click at [803, 504] on button "Save & Close" at bounding box center [804, 505] width 77 height 24
select select
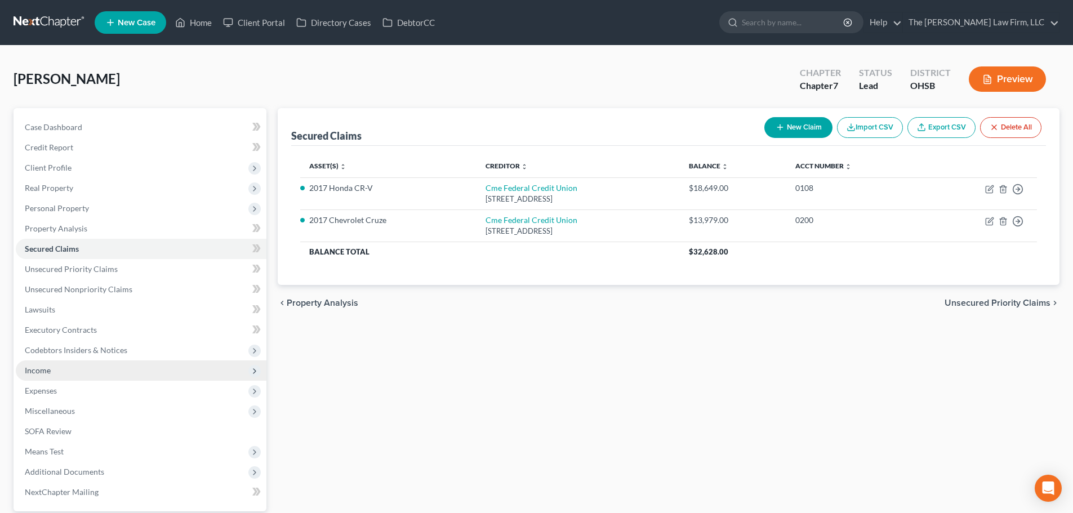
click at [56, 369] on span "Income" at bounding box center [141, 370] width 251 height 20
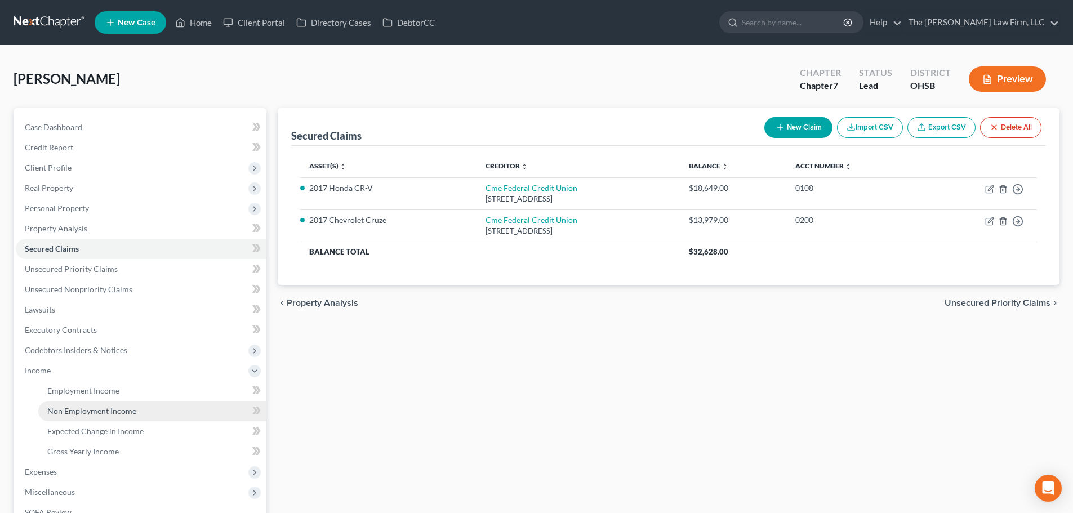
click at [61, 415] on span "Non Employment Income" at bounding box center [91, 411] width 89 height 10
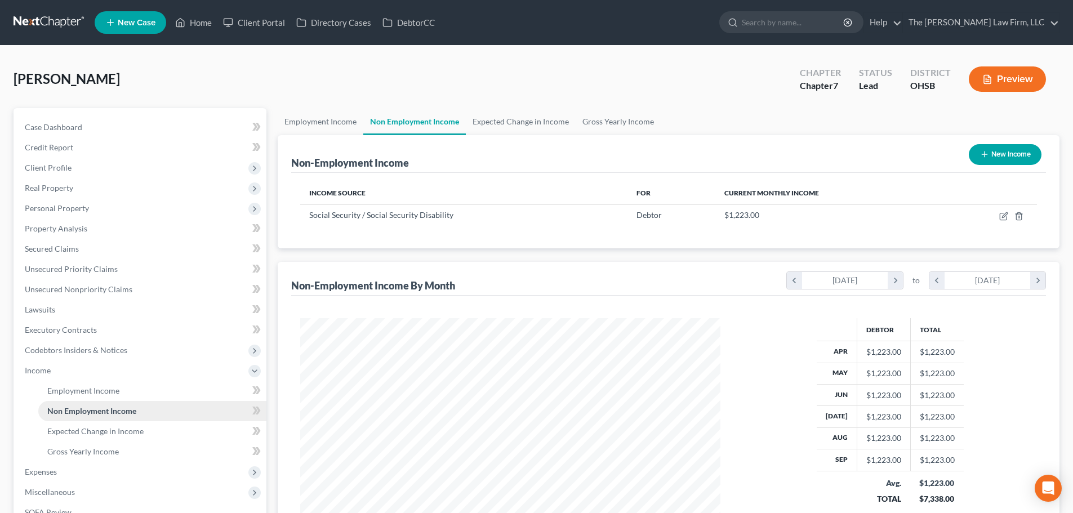
scroll to position [210, 443]
click at [44, 479] on span "Expenses" at bounding box center [141, 472] width 251 height 20
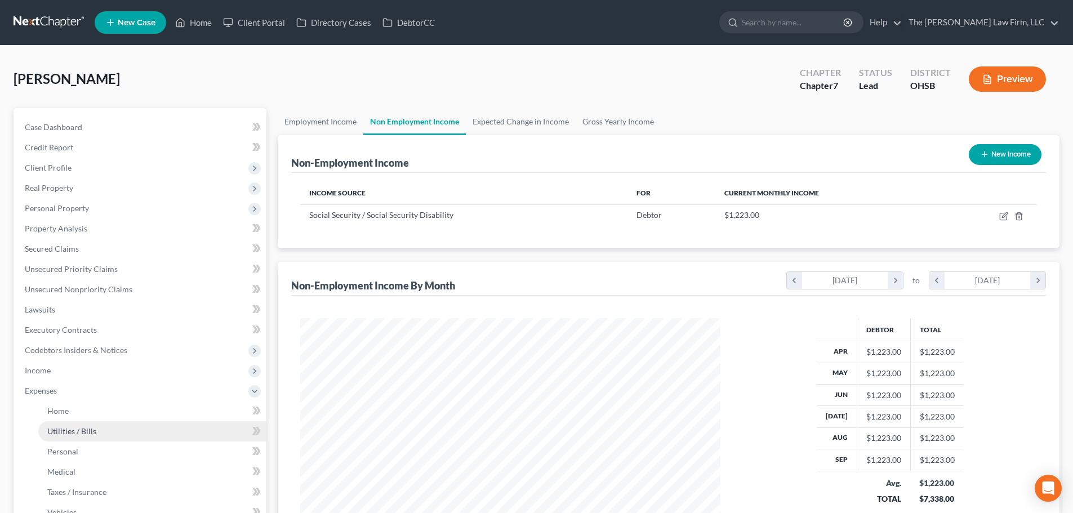
click at [79, 431] on span "Utilities / Bills" at bounding box center [71, 431] width 49 height 10
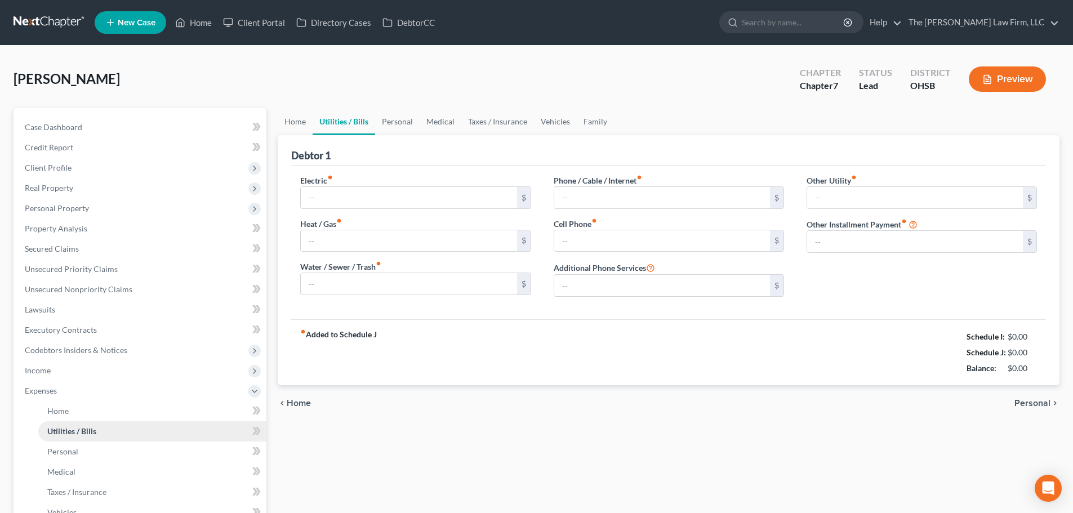
type input "250.00"
type input "0.00"
type input "75.00"
type input "50.00"
type input "30.00"
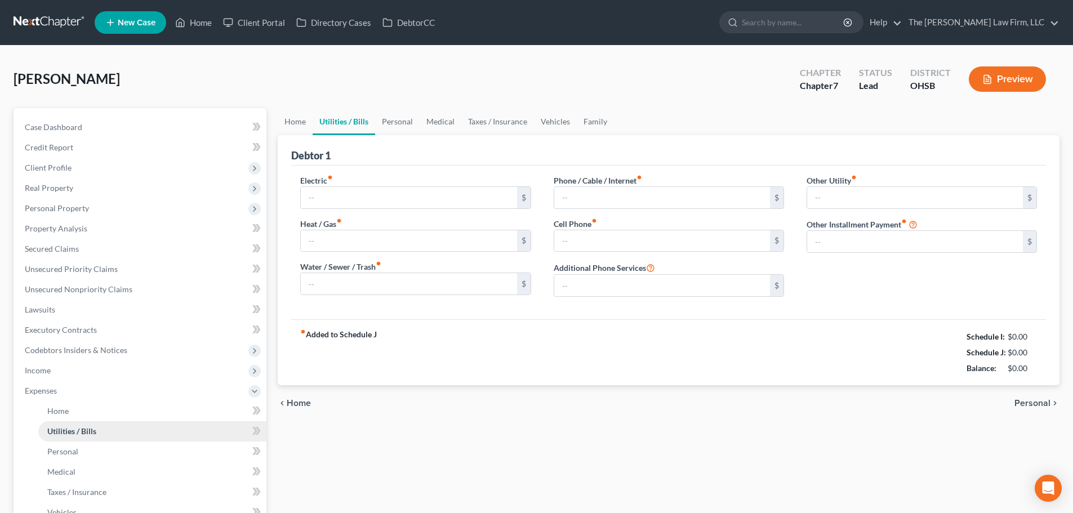
type input "0.00"
click at [302, 117] on link "Home" at bounding box center [295, 121] width 35 height 27
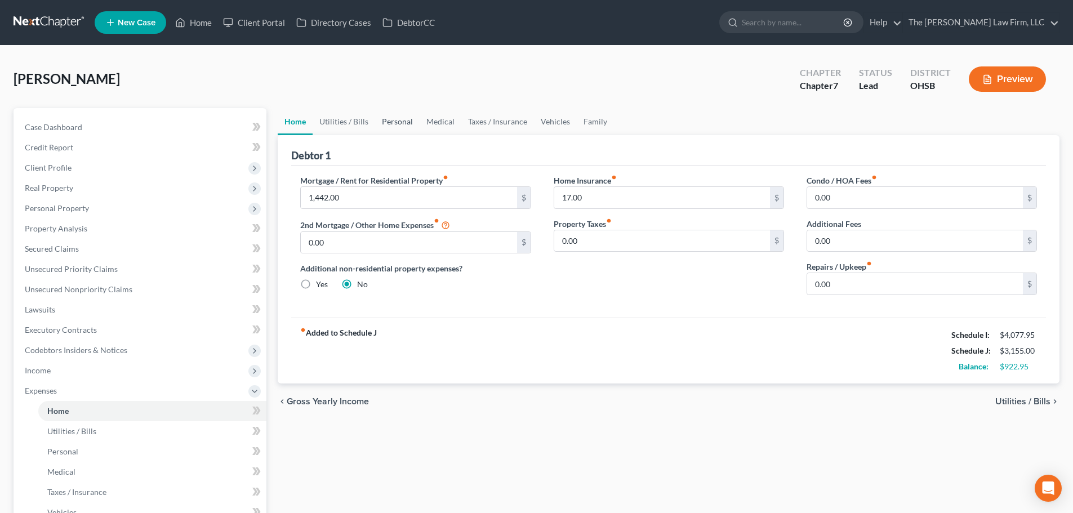
click at [389, 118] on link "Personal" at bounding box center [397, 121] width 44 height 27
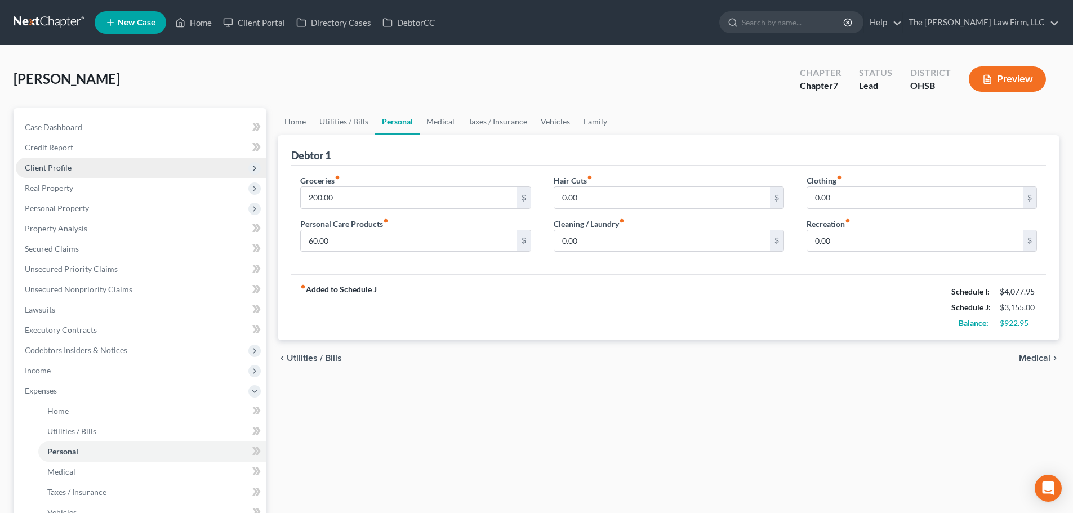
click at [70, 168] on span "Client Profile" at bounding box center [141, 168] width 251 height 20
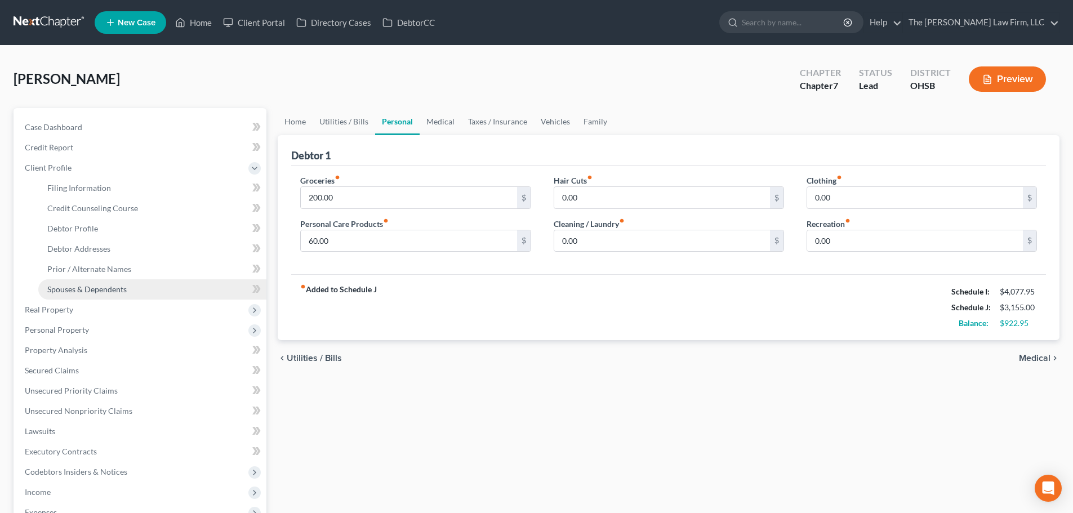
click at [92, 292] on span "Spouses & Dependents" at bounding box center [86, 289] width 79 height 10
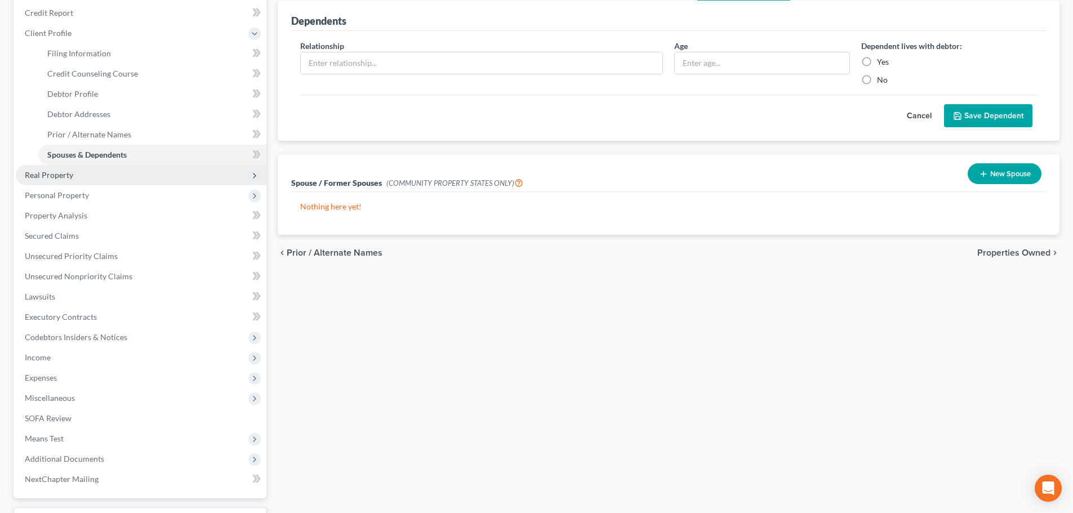
scroll to position [228, 0]
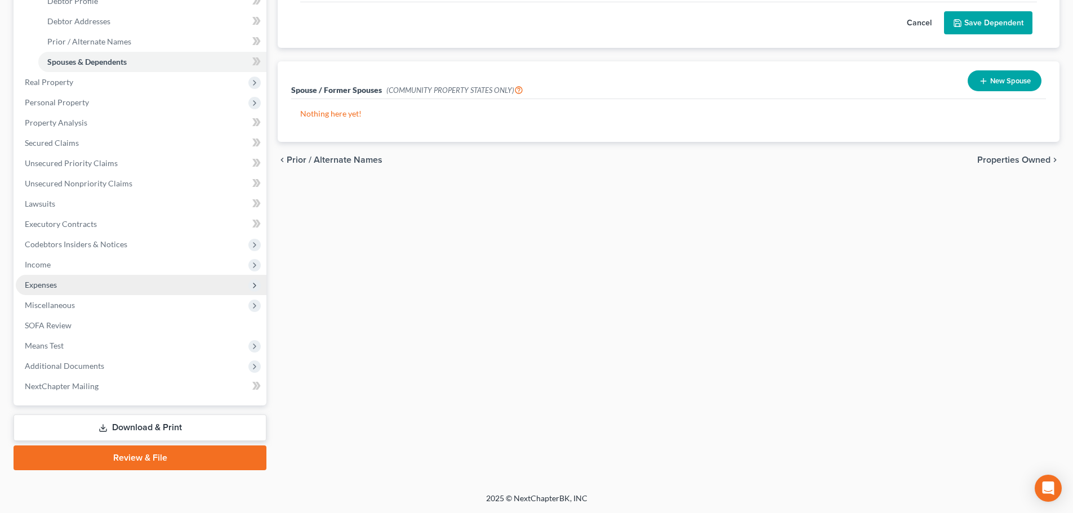
click at [65, 283] on span "Expenses" at bounding box center [141, 285] width 251 height 20
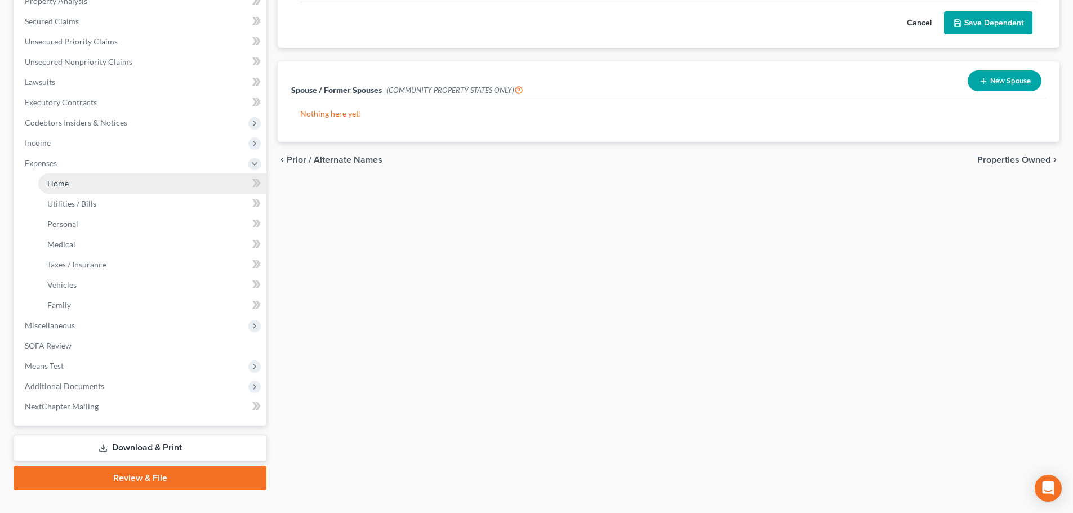
click at [81, 189] on link "Home" at bounding box center [152, 183] width 228 height 20
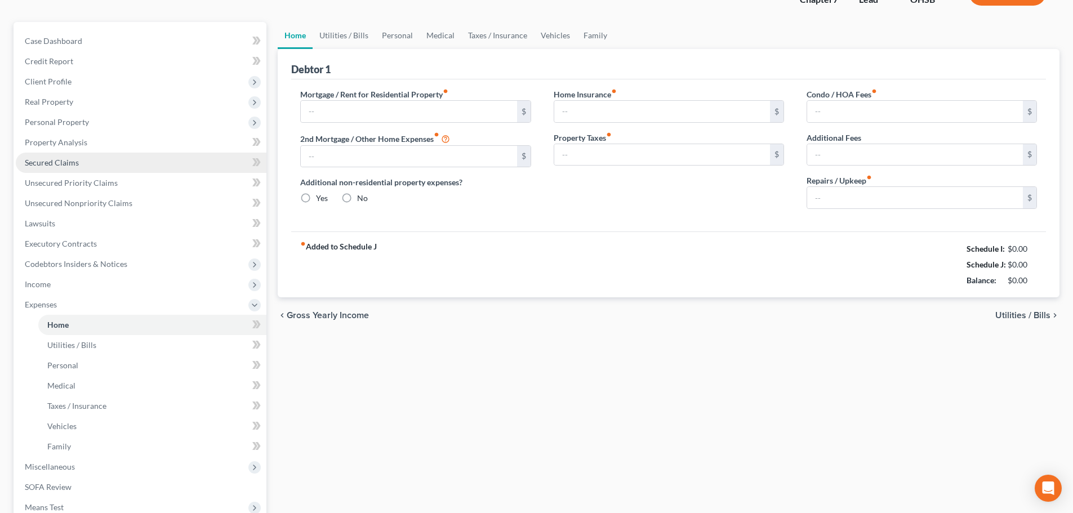
type input "1,442.00"
type input "0.00"
radio input "true"
type input "17.00"
type input "0.00"
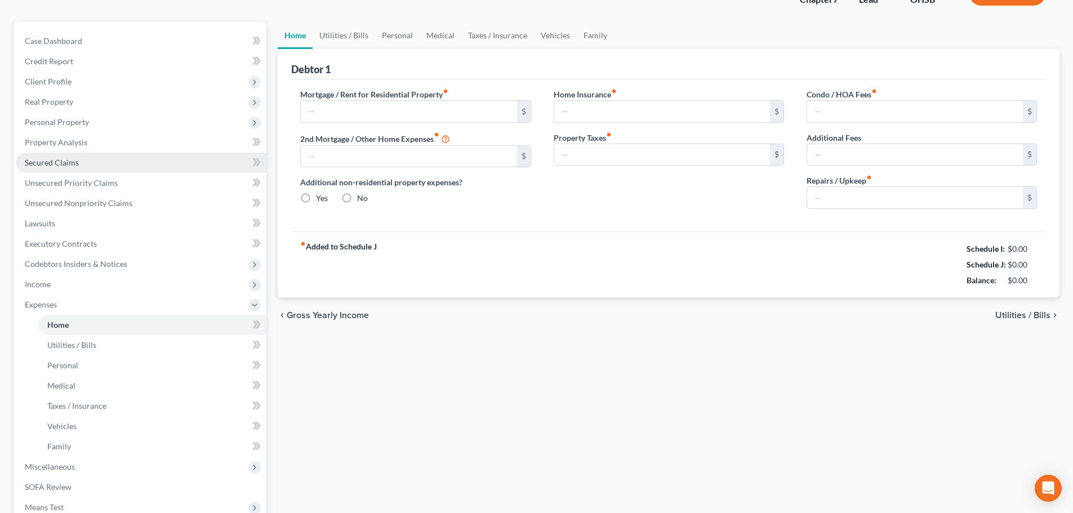
type input "0.00"
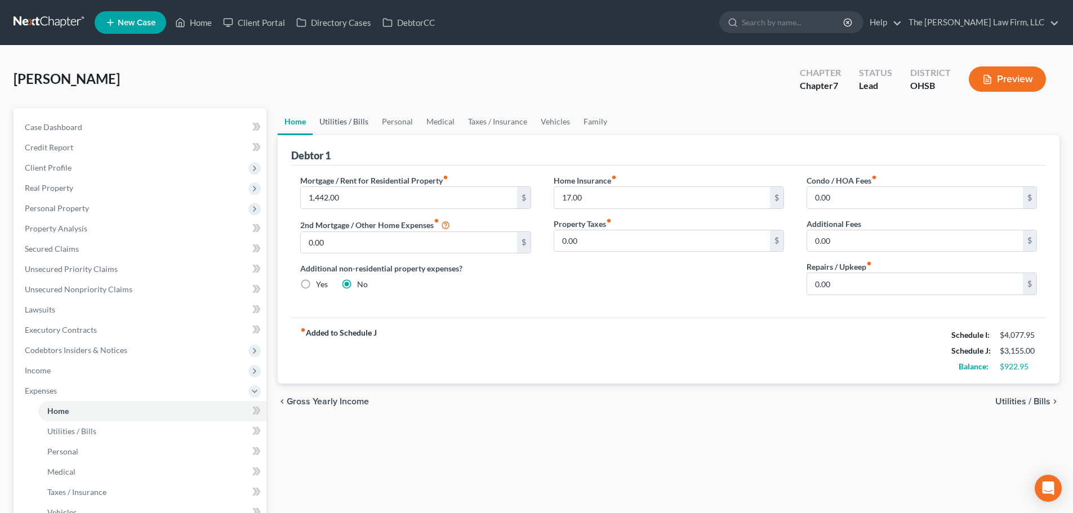
click at [342, 119] on link "Utilities / Bills" at bounding box center [344, 121] width 63 height 27
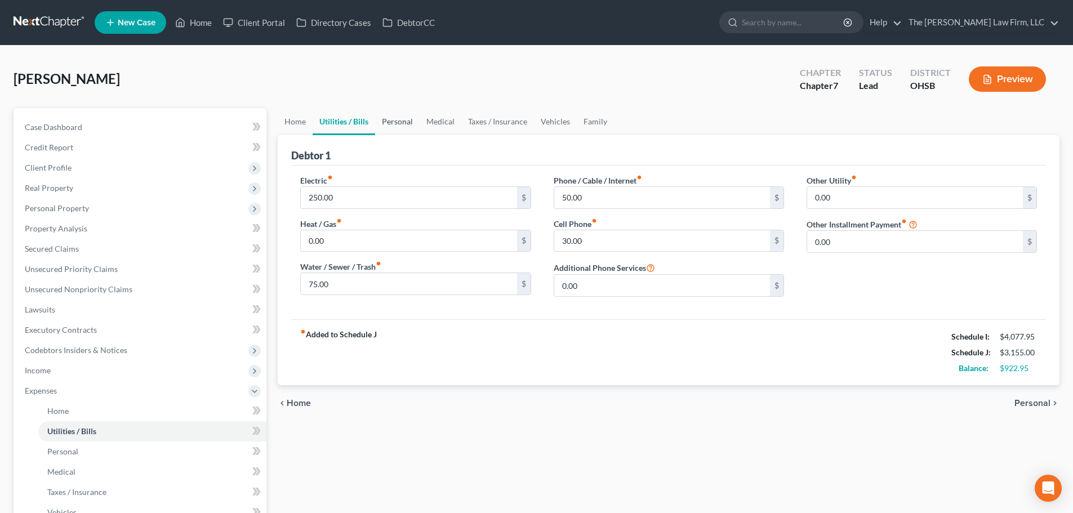
click at [390, 121] on link "Personal" at bounding box center [397, 121] width 44 height 27
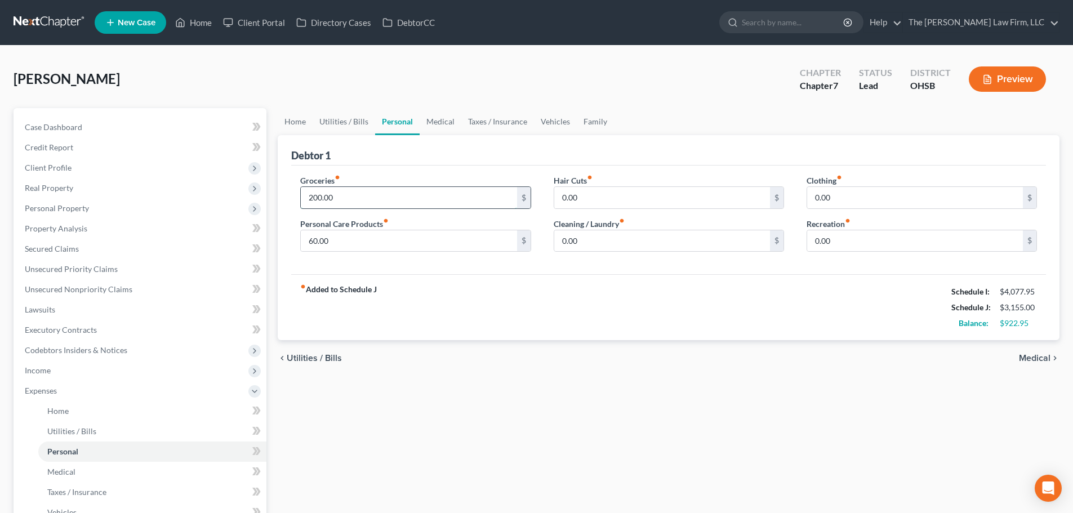
click at [364, 189] on input "200.00" at bounding box center [409, 197] width 216 height 21
type input "350"
click at [622, 203] on input "0.00" at bounding box center [662, 197] width 216 height 21
type input "20"
click at [847, 210] on div "Clothing fiber_manual_record 0.00 $ Recreation fiber_manual_record 0.00 $" at bounding box center [921, 218] width 253 height 87
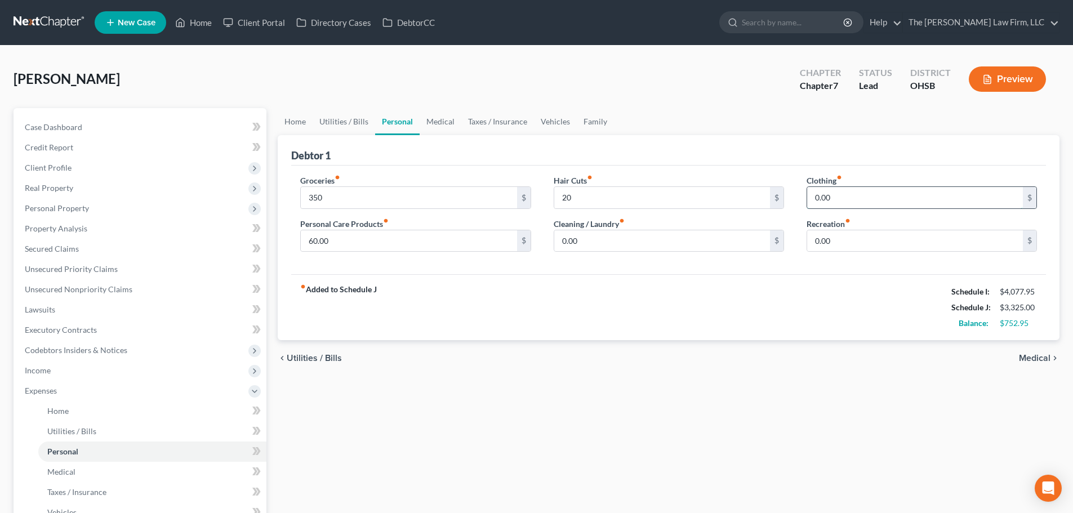
click at [852, 206] on input "0.00" at bounding box center [915, 197] width 216 height 21
type input "40"
click at [843, 243] on input "0.00" at bounding box center [915, 240] width 216 height 21
type input "50"
click at [700, 240] on input "0.00" at bounding box center [662, 240] width 216 height 21
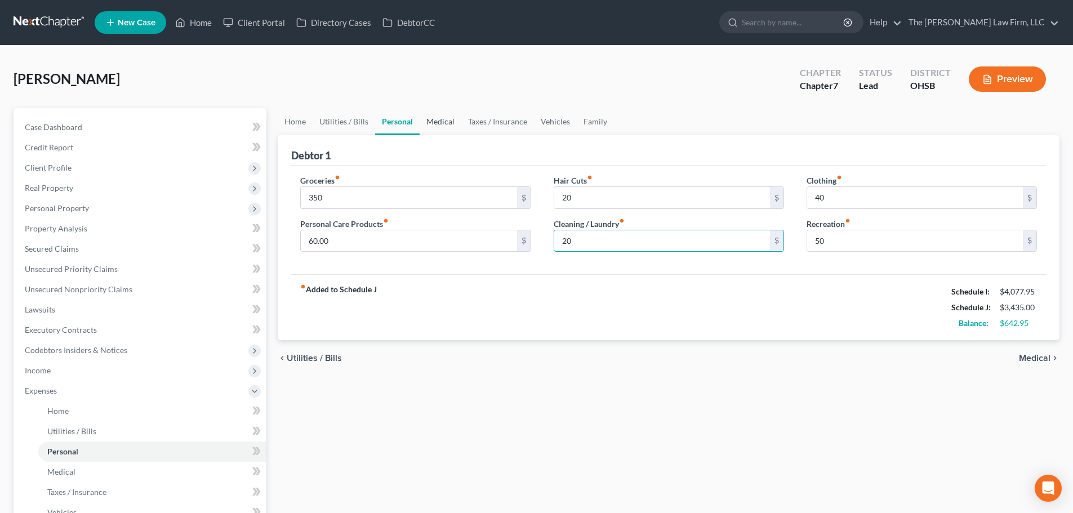
type input "20"
click at [435, 118] on link "Medical" at bounding box center [441, 121] width 42 height 27
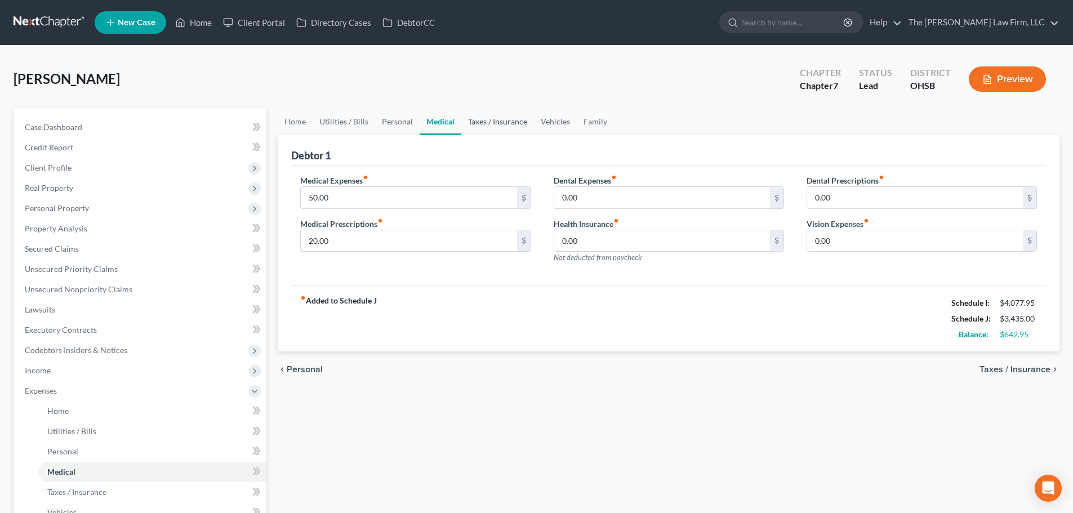
click at [516, 127] on link "Taxes / Insurance" at bounding box center [497, 121] width 73 height 27
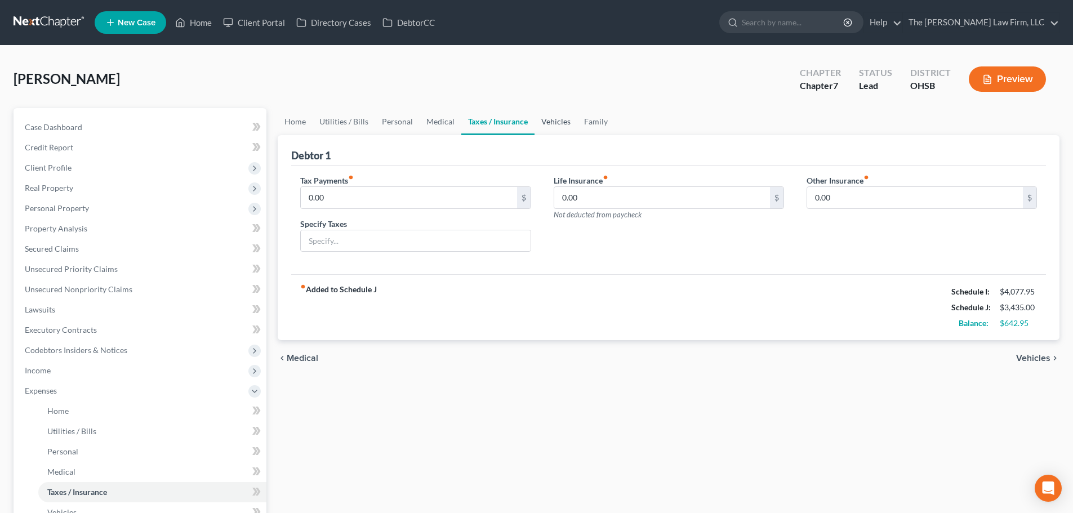
click at [551, 119] on link "Vehicles" at bounding box center [555, 121] width 43 height 27
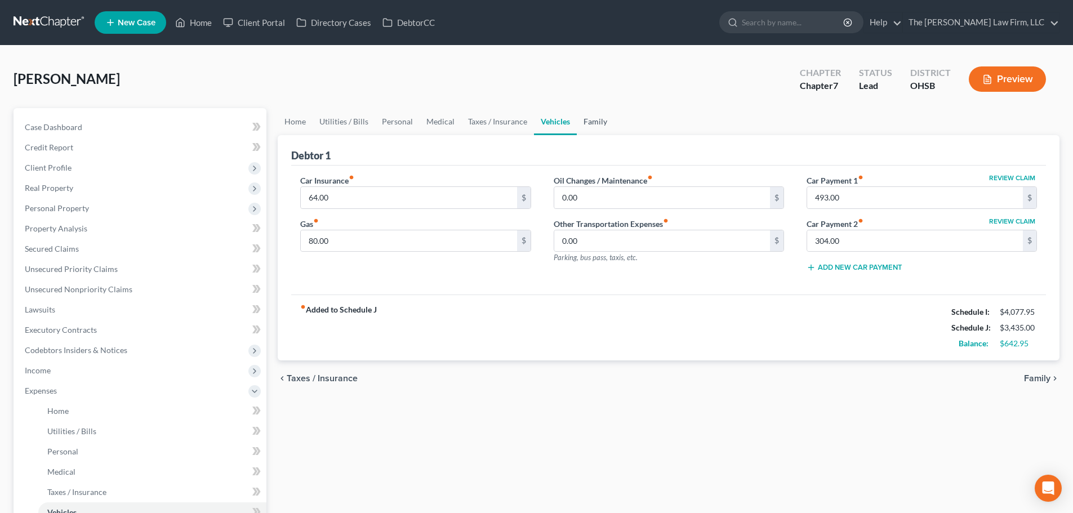
click at [591, 125] on link "Family" at bounding box center [595, 121] width 37 height 27
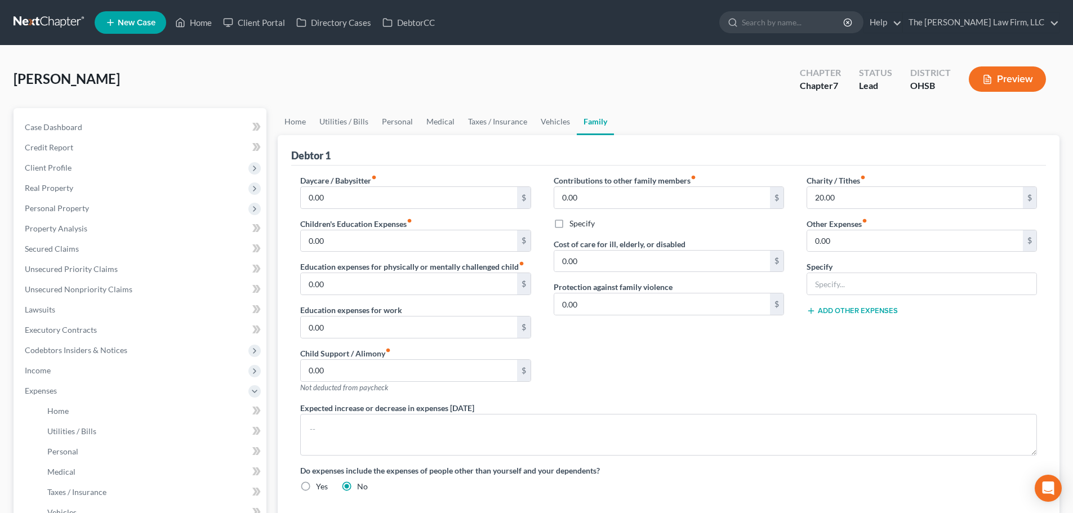
click at [664, 127] on ul "Home Utilities / Bills Personal Medical Taxes / Insurance Vehicles Family" at bounding box center [669, 121] width 782 height 27
click at [542, 121] on link "Vehicles" at bounding box center [555, 121] width 43 height 27
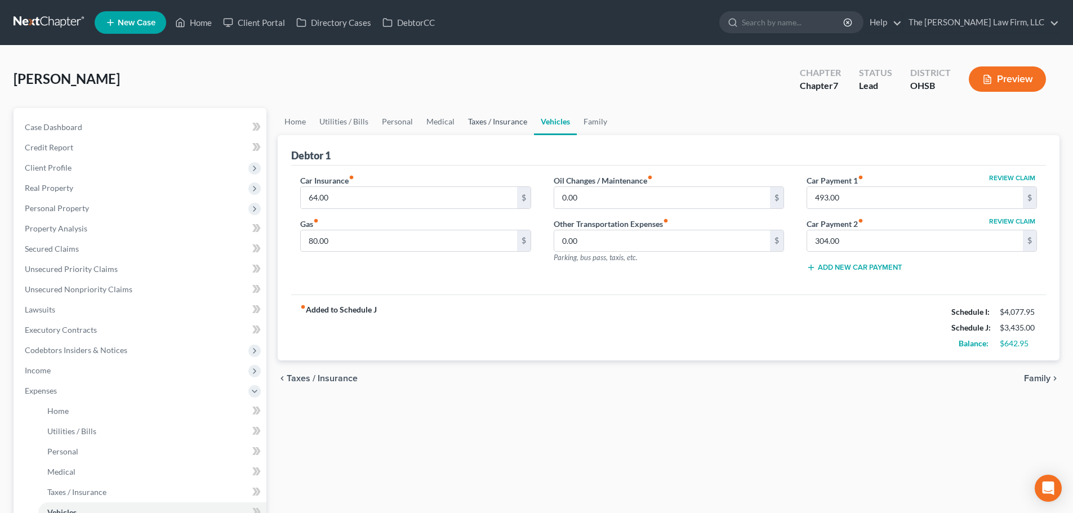
click at [489, 125] on link "Taxes / Insurance" at bounding box center [497, 121] width 73 height 27
